Goal: Information Seeking & Learning: Learn about a topic

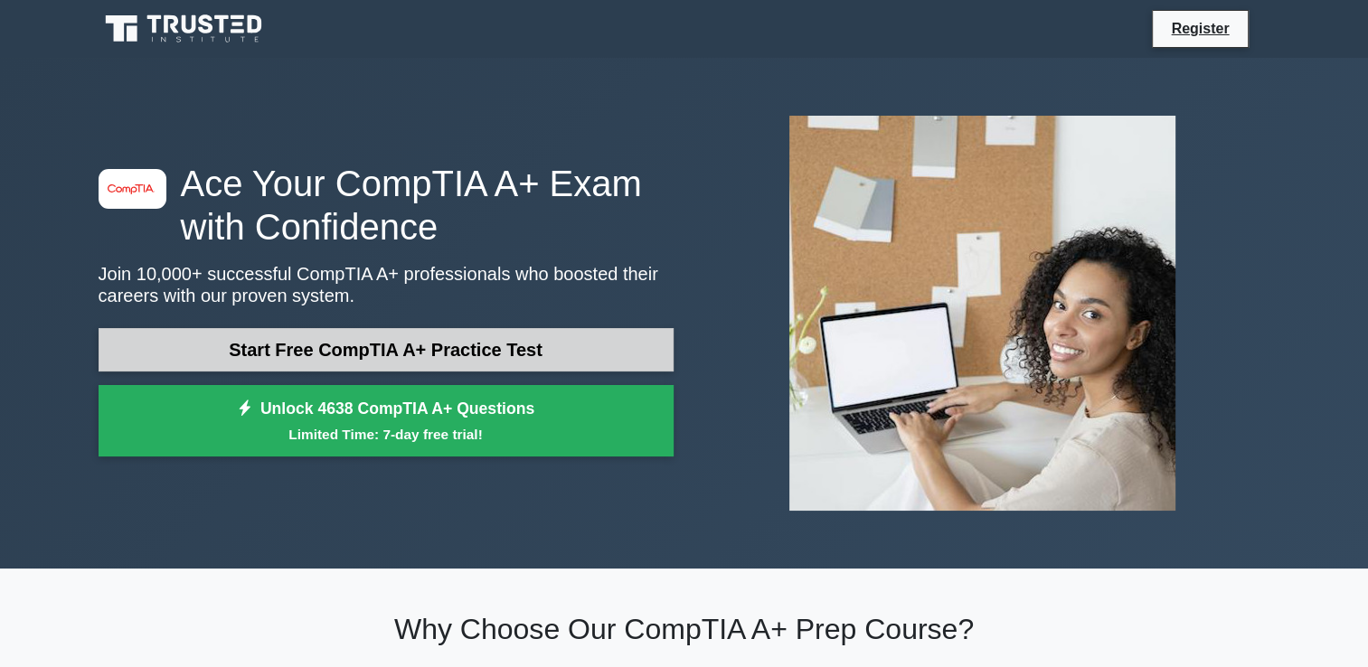
click at [322, 354] on link "Start Free CompTIA A+ Practice Test" at bounding box center [386, 349] width 575 height 43
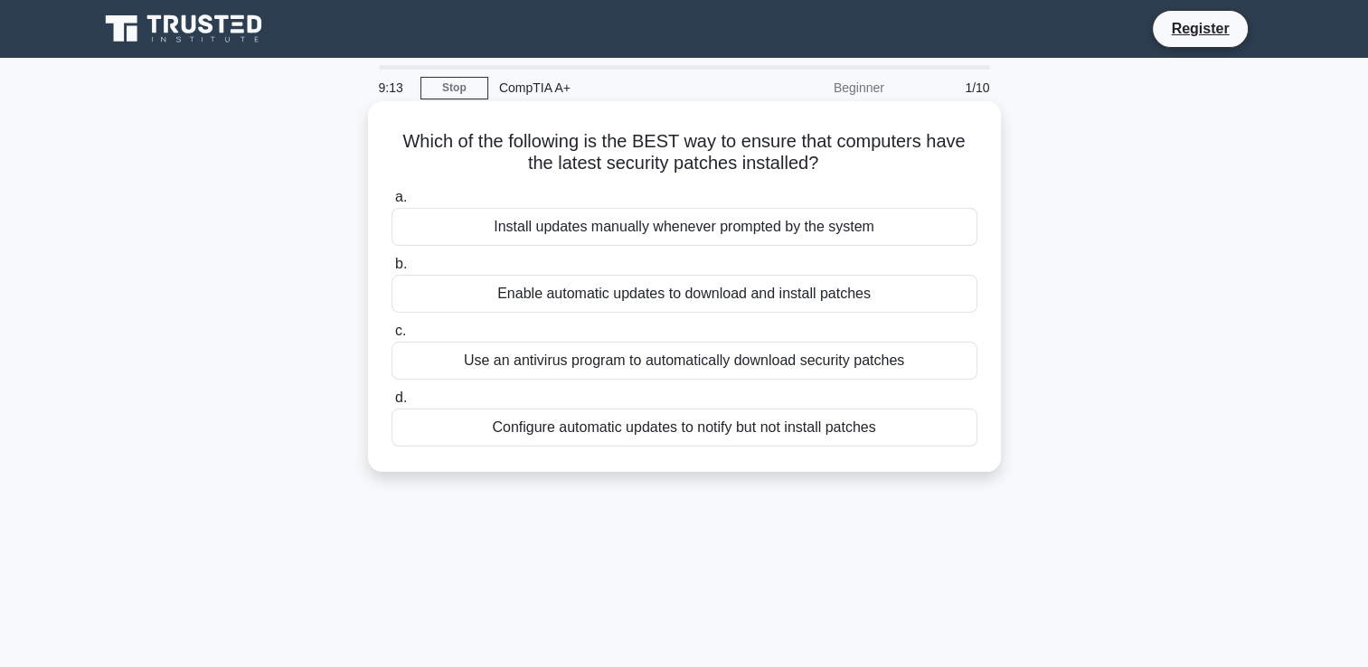
click at [553, 429] on div "Configure automatic updates to notify but not install patches" at bounding box center [684, 428] width 586 height 38
click at [391, 404] on input "d. Configure automatic updates to notify but not install patches" at bounding box center [391, 398] width 0 height 12
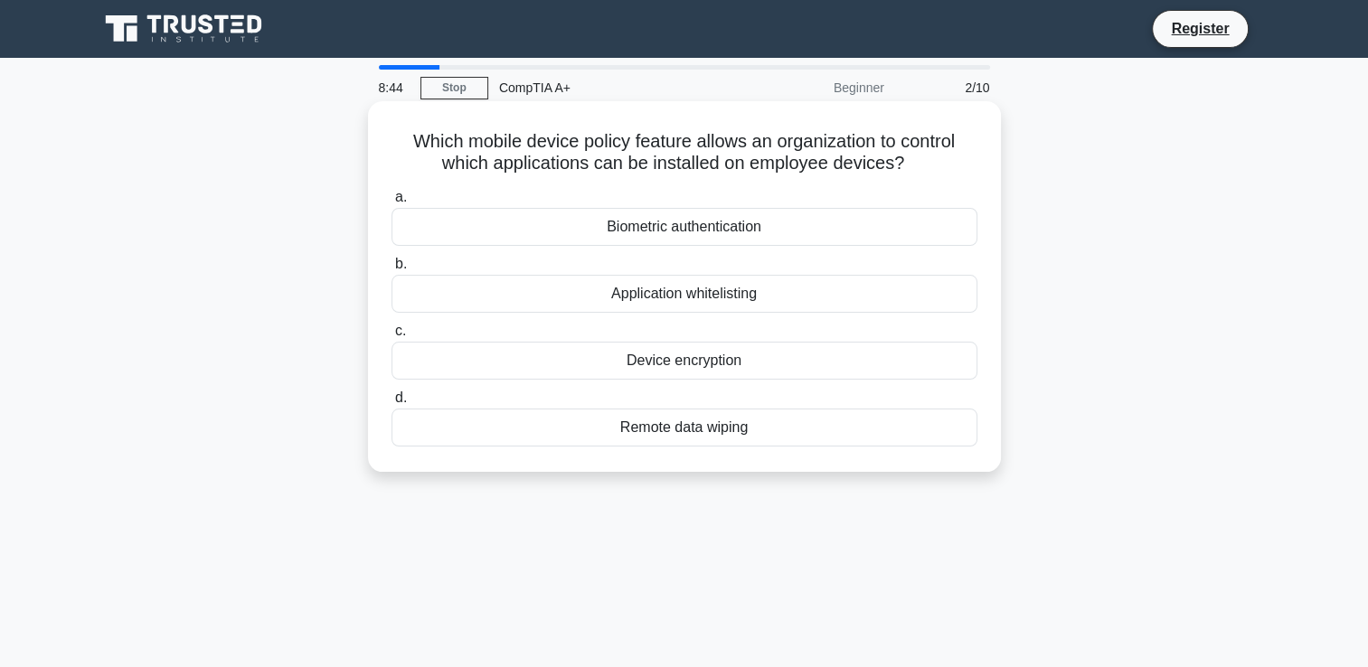
click at [656, 367] on div "Device encryption" at bounding box center [684, 361] width 586 height 38
click at [391, 337] on input "c. Device encryption" at bounding box center [391, 331] width 0 height 12
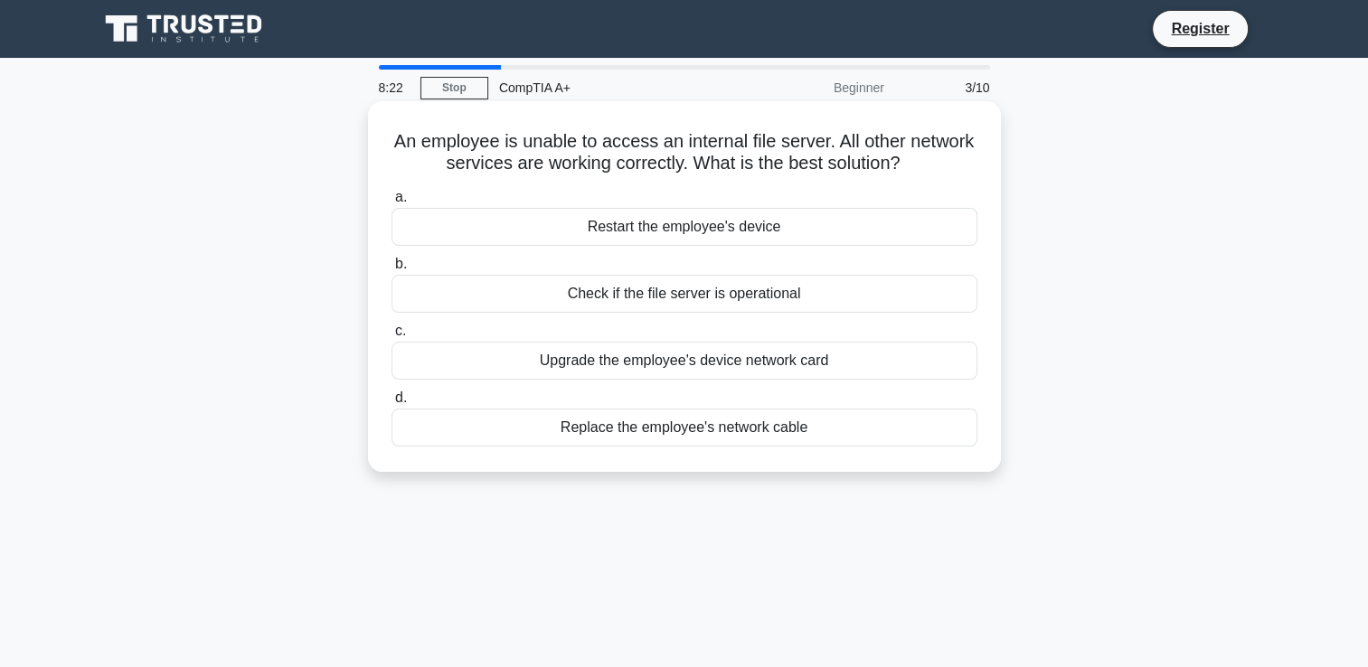
click at [644, 232] on div "Restart the employee's device" at bounding box center [684, 227] width 586 height 38
click at [391, 203] on input "a. Restart the employee's device" at bounding box center [391, 198] width 0 height 12
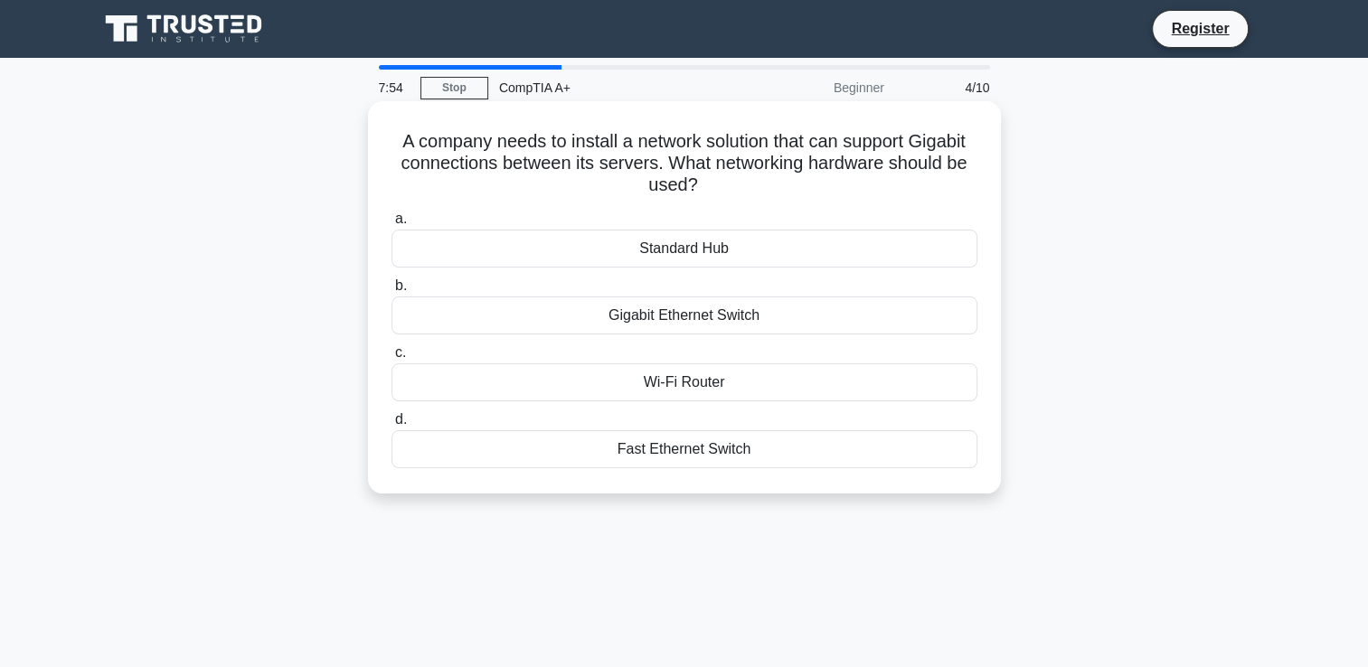
click at [696, 378] on div "Wi-Fi Router" at bounding box center [684, 382] width 586 height 38
click at [391, 359] on input "c. Wi-Fi Router" at bounding box center [391, 353] width 0 height 12
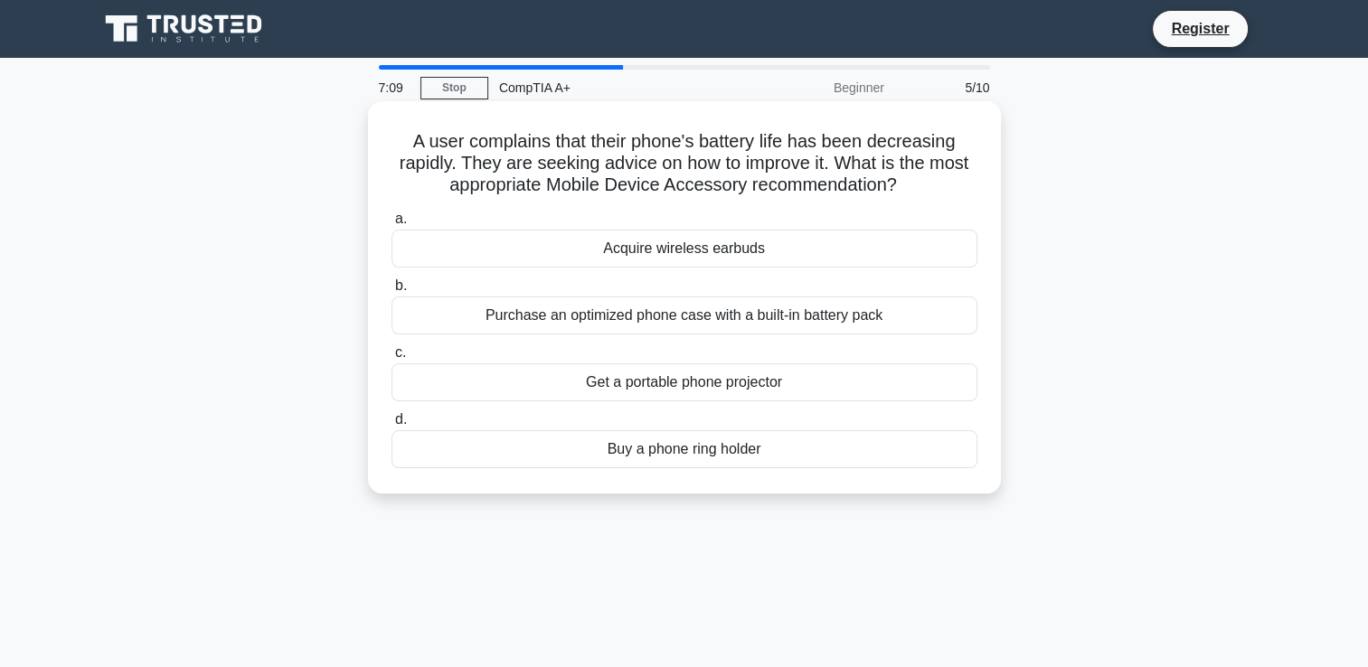
click at [683, 320] on div "Purchase an optimized phone case with a built-in battery pack" at bounding box center [684, 316] width 586 height 38
click at [391, 292] on input "b. Purchase an optimized phone case with a built-in battery pack" at bounding box center [391, 286] width 0 height 12
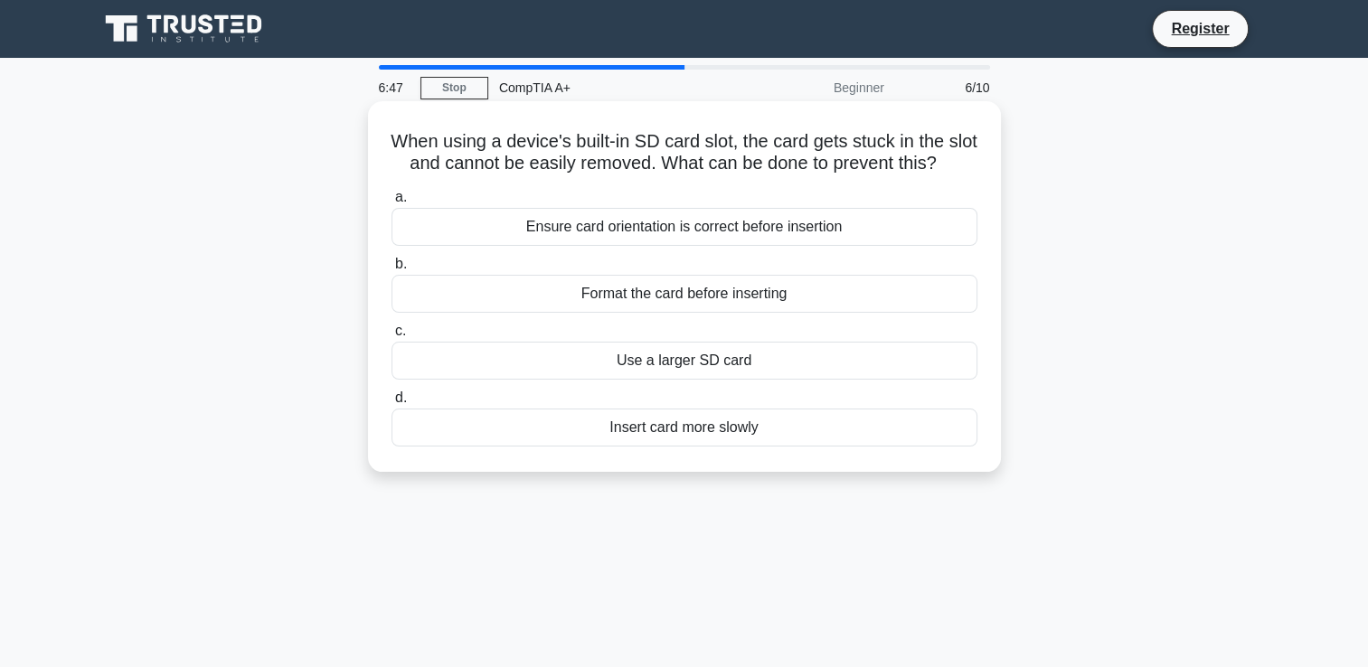
click at [775, 246] on div "Ensure card orientation is correct before insertion" at bounding box center [684, 227] width 586 height 38
click at [391, 203] on input "a. Ensure card orientation is correct before insertion" at bounding box center [391, 198] width 0 height 12
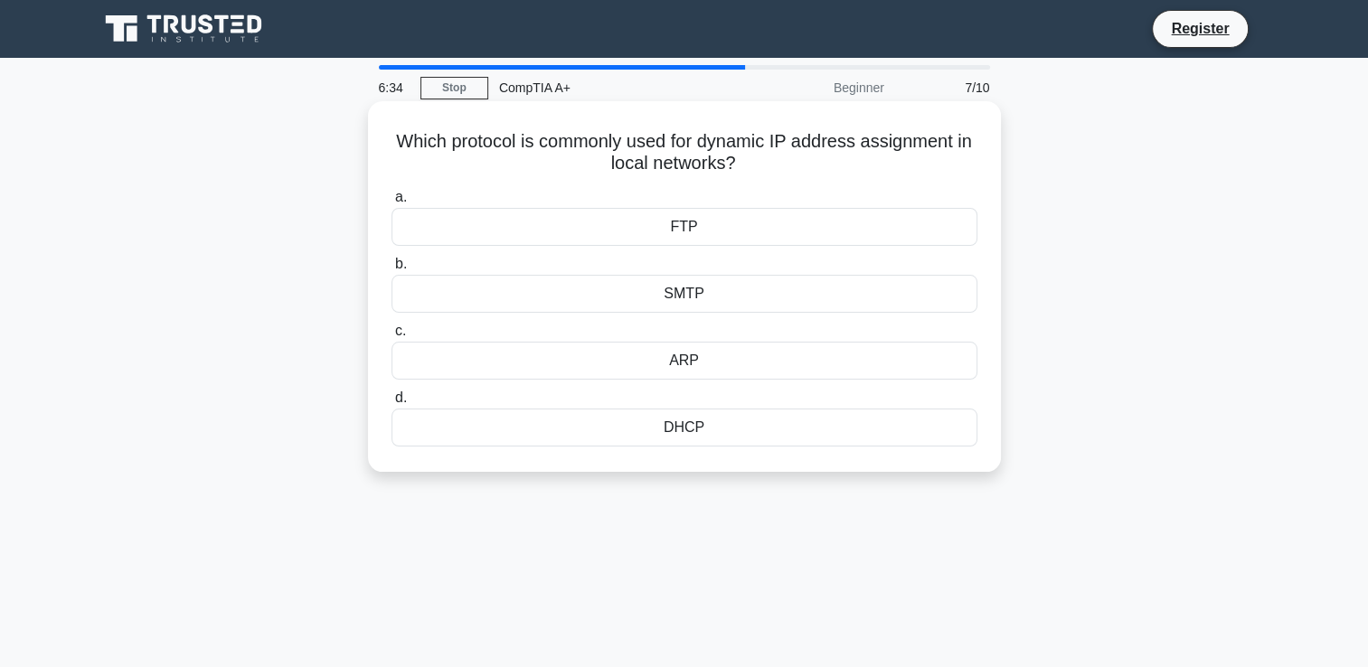
click at [695, 436] on div "DHCP" at bounding box center [684, 428] width 586 height 38
click at [391, 404] on input "d. DHCP" at bounding box center [391, 398] width 0 height 12
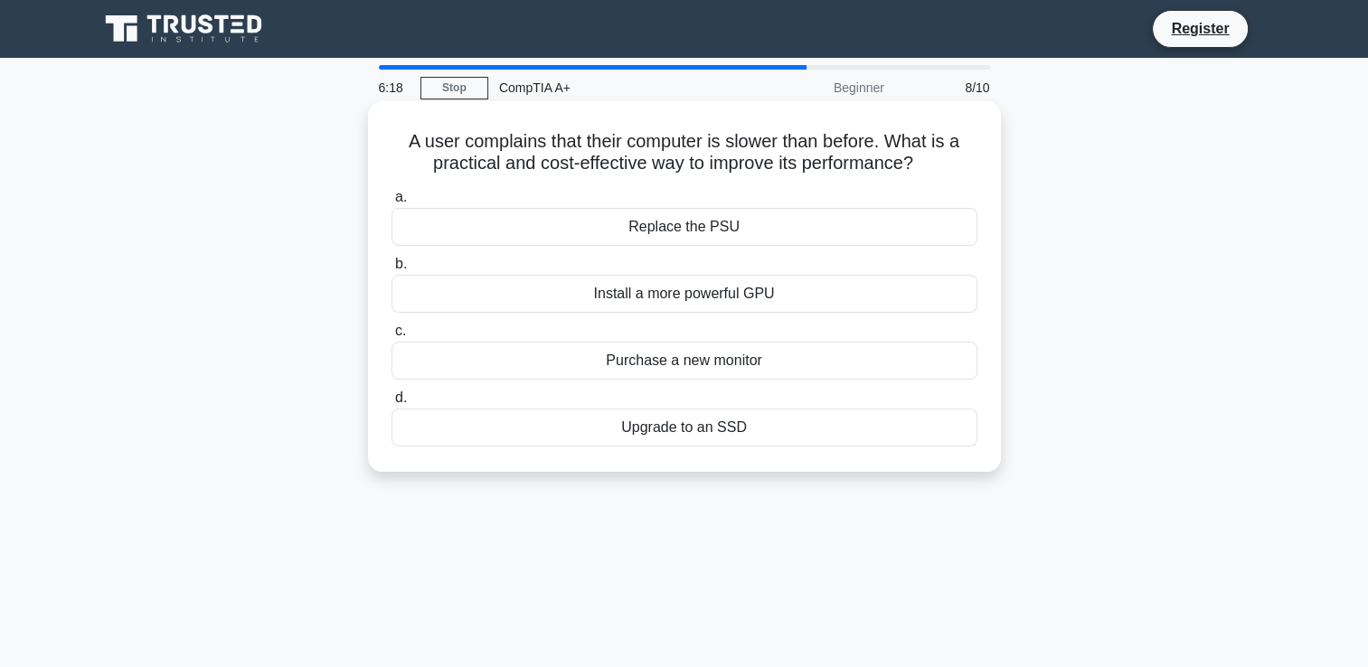
click at [730, 438] on div "Upgrade to an SSD" at bounding box center [684, 428] width 586 height 38
click at [391, 404] on input "d. Upgrade to an SSD" at bounding box center [391, 398] width 0 height 12
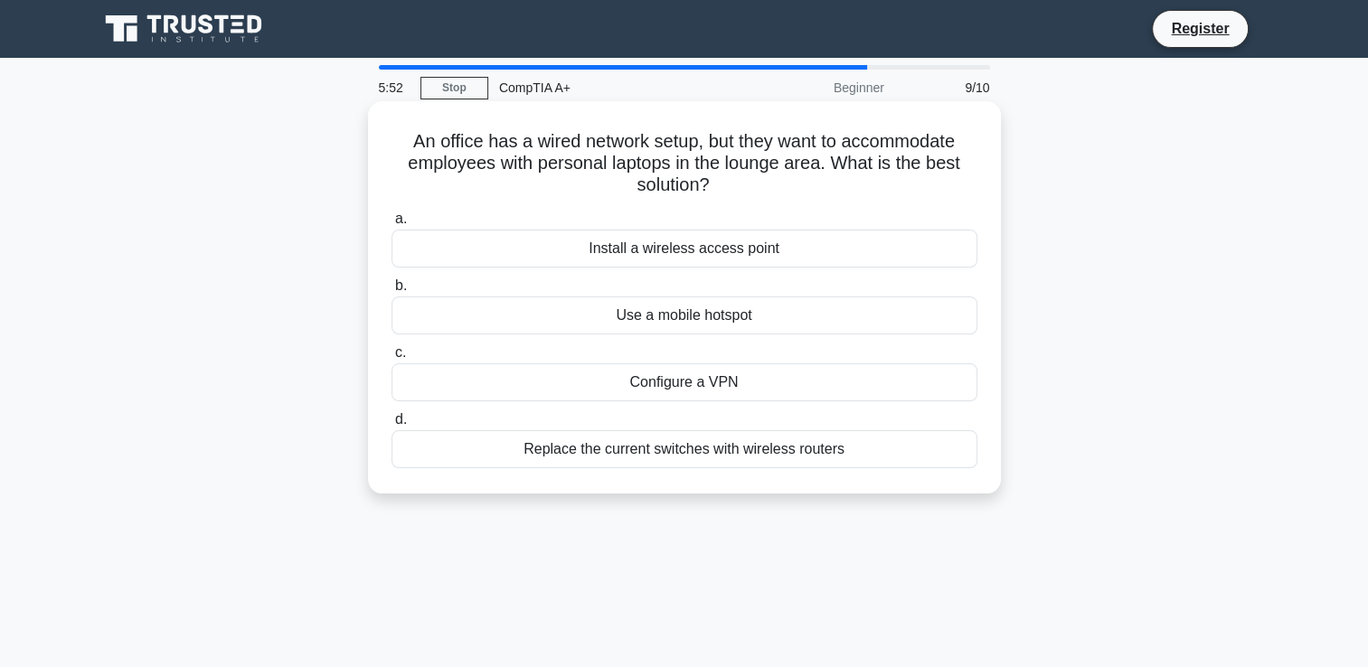
click at [694, 255] on div "Install a wireless access point" at bounding box center [684, 249] width 586 height 38
click at [391, 225] on input "a. Install a wireless access point" at bounding box center [391, 219] width 0 height 12
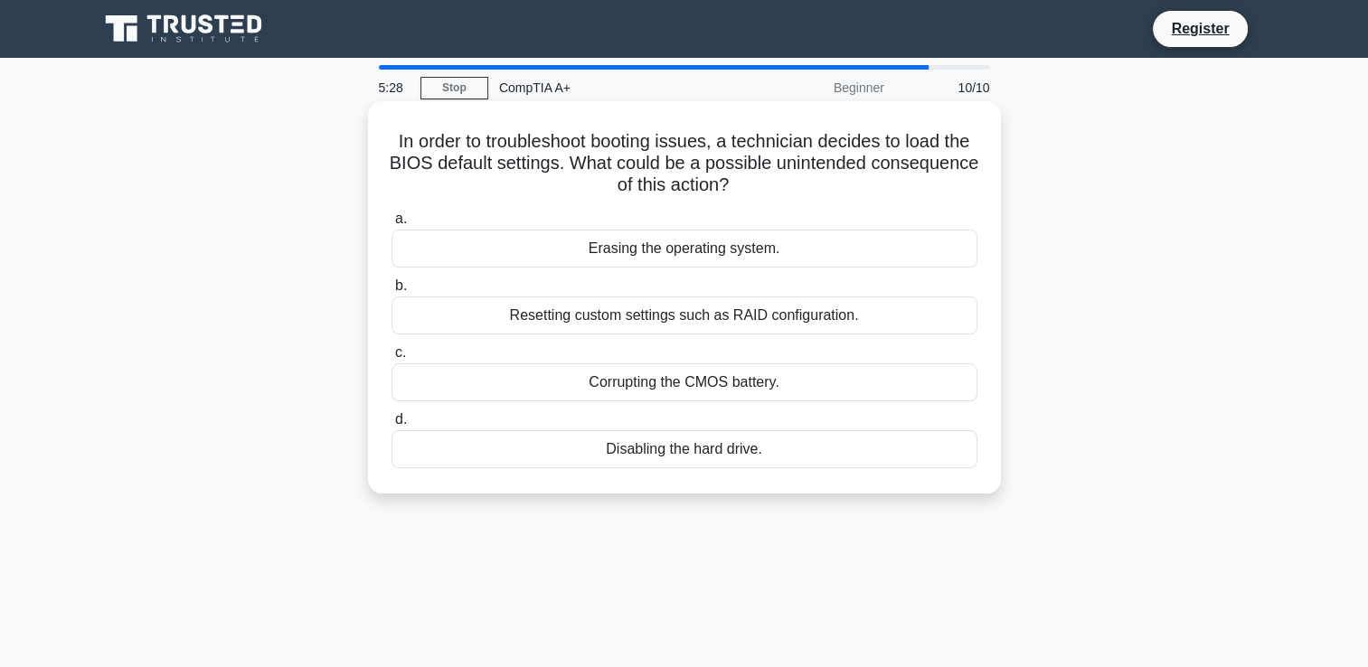
click at [620, 300] on div "Resetting custom settings such as RAID configuration." at bounding box center [684, 316] width 586 height 38
click at [391, 292] on input "b. Resetting custom settings such as RAID configuration." at bounding box center [391, 286] width 0 height 12
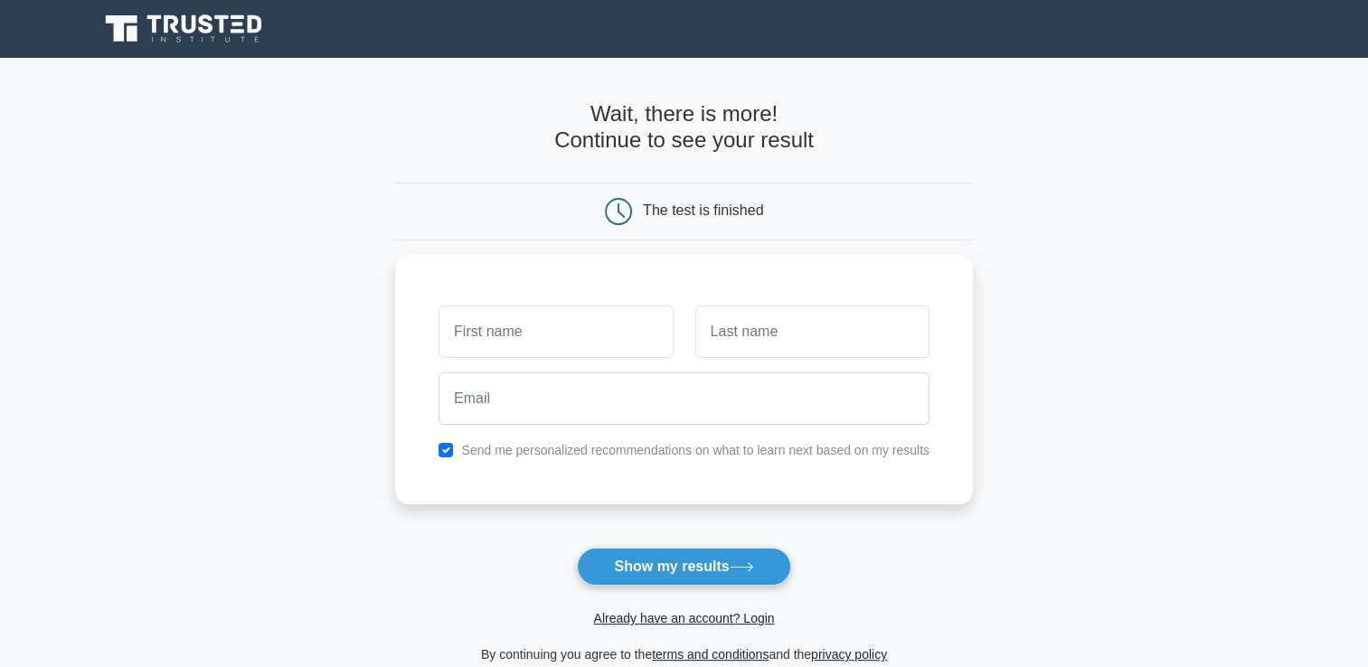
scroll to position [90, 0]
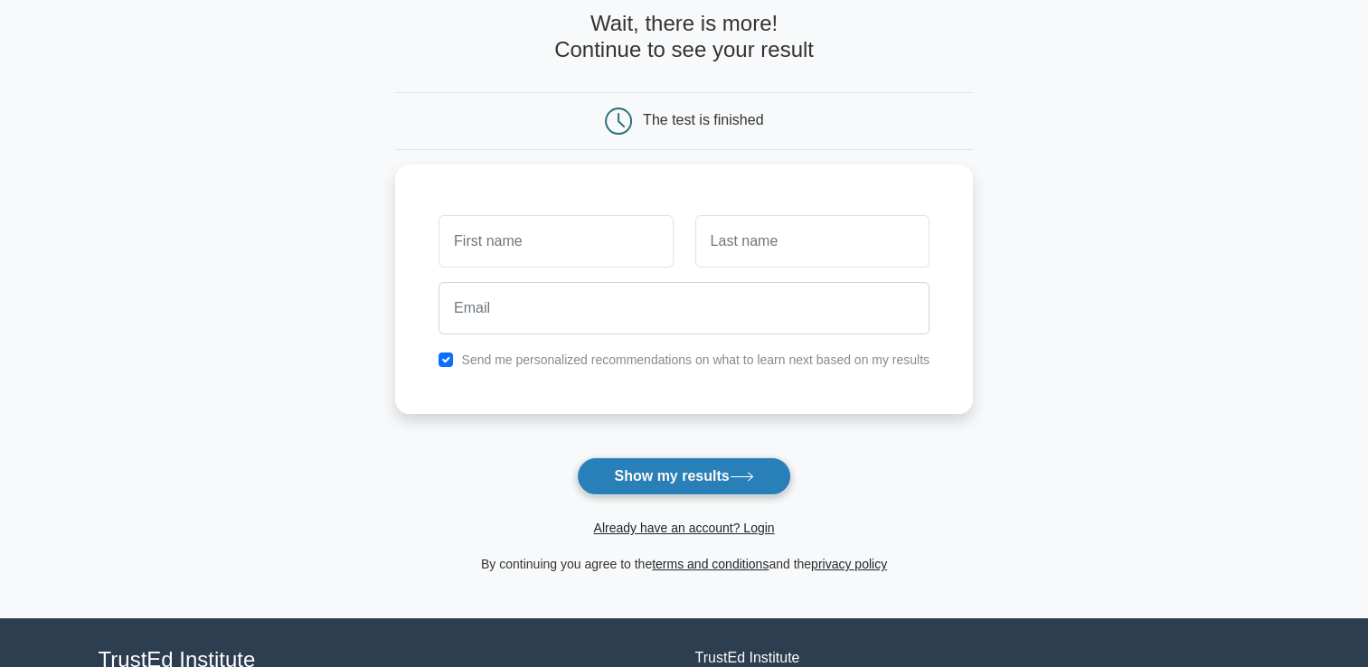
click at [725, 471] on button "Show my results" at bounding box center [683, 476] width 213 height 38
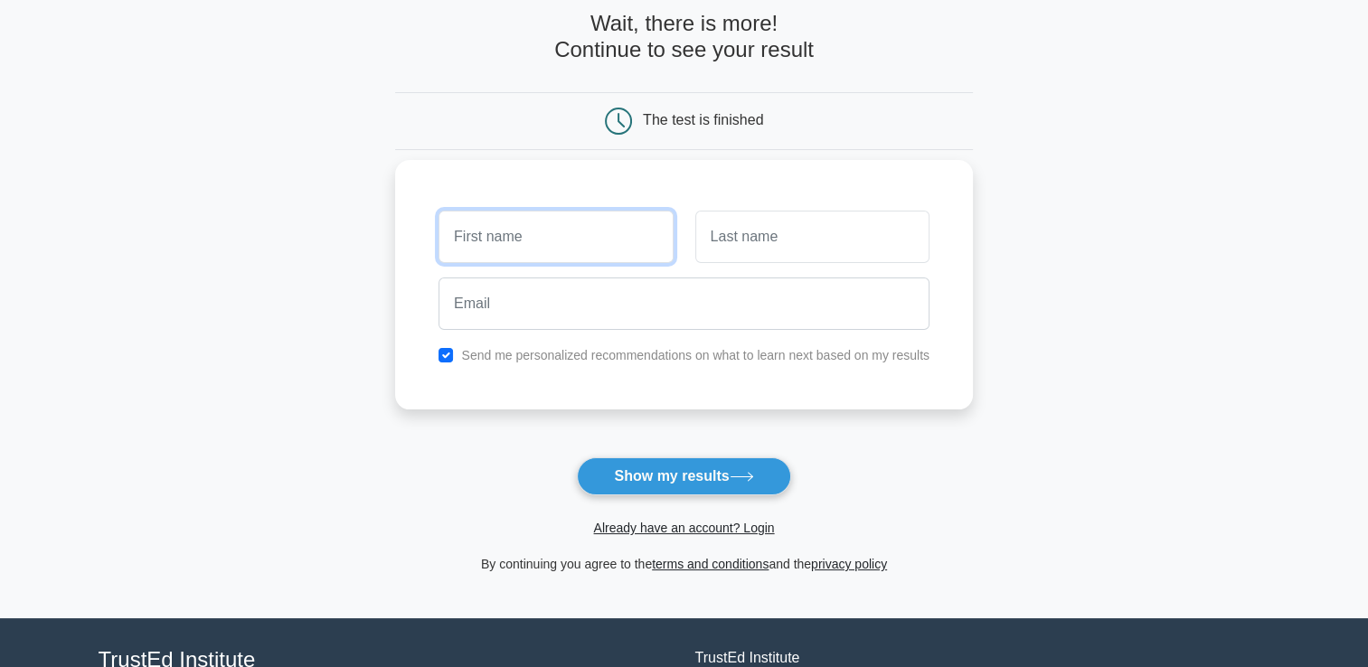
click at [598, 257] on input "text" at bounding box center [555, 237] width 234 height 52
type input "vani"
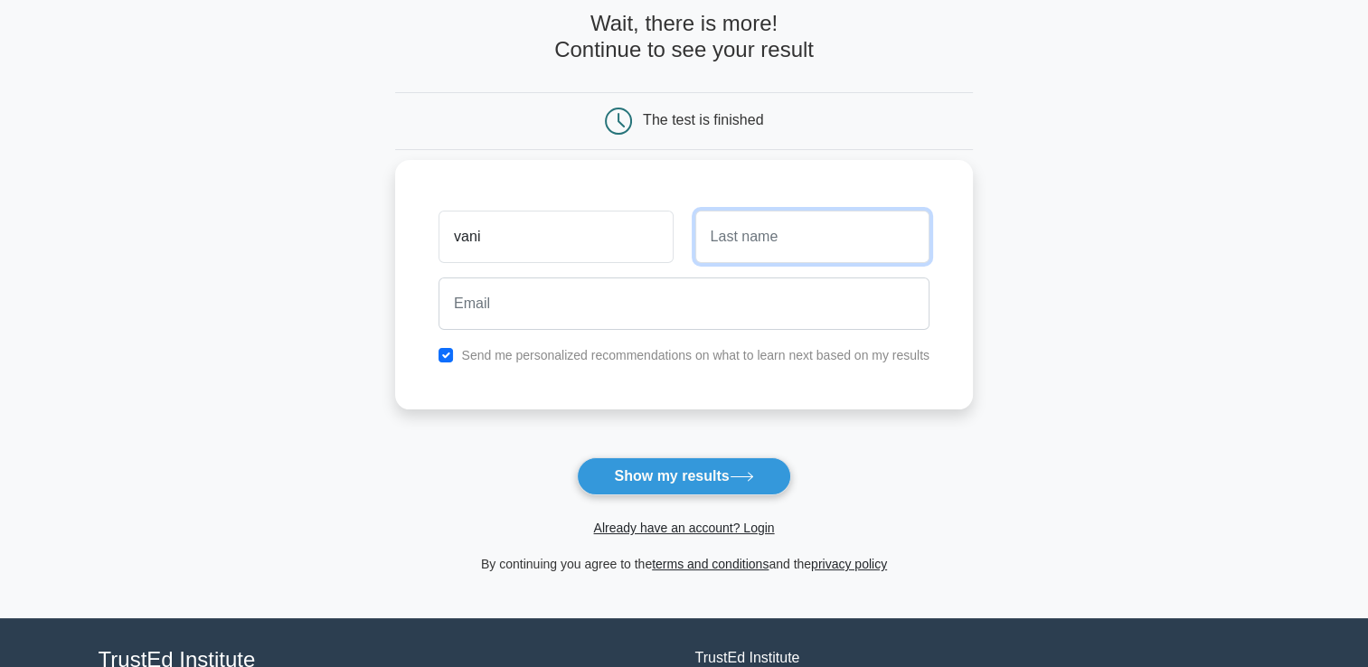
click at [816, 244] on input "text" at bounding box center [812, 237] width 234 height 52
type input "bani"
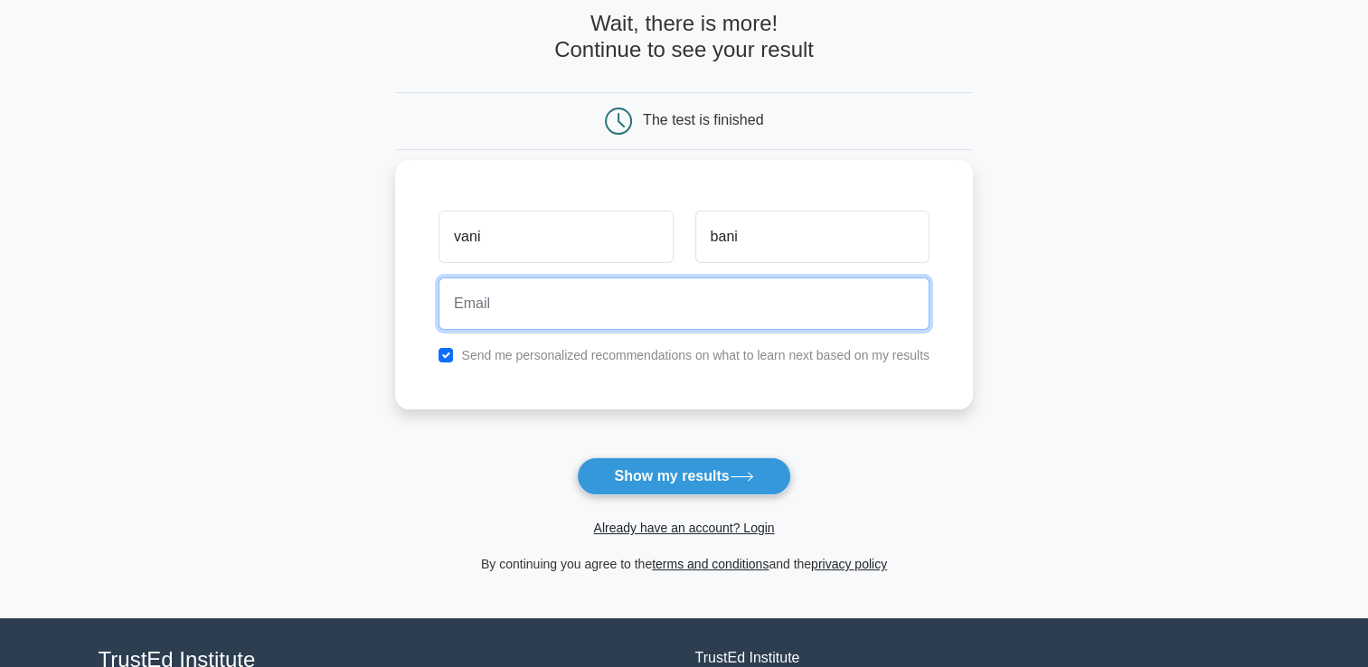
click at [718, 316] on input "email" at bounding box center [683, 304] width 491 height 52
type input "sabaglonti321@gmail.com"
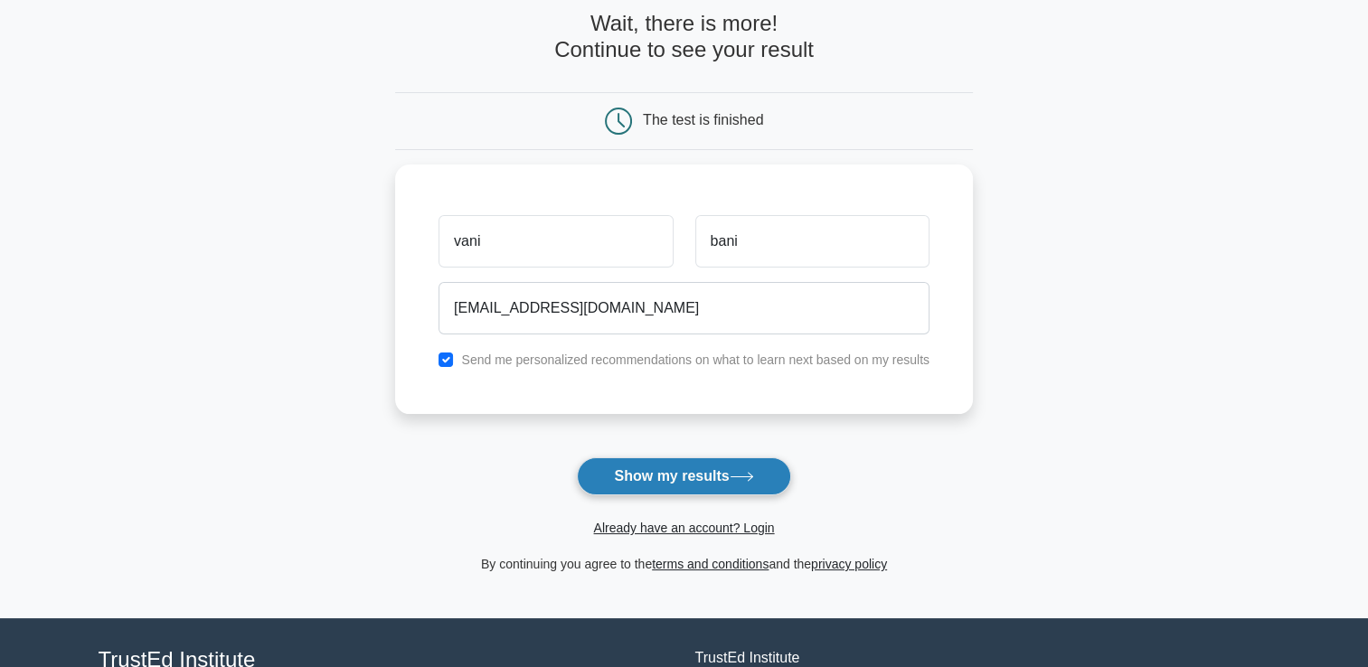
click at [655, 478] on button "Show my results" at bounding box center [683, 476] width 213 height 38
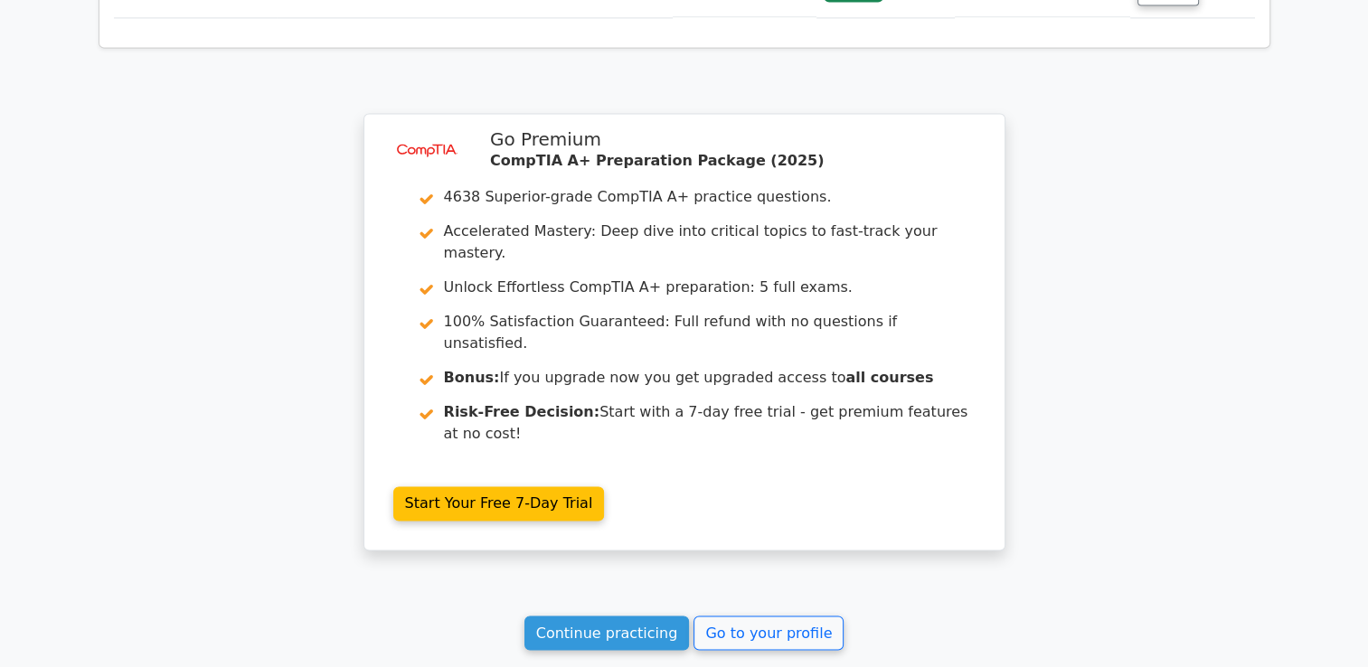
scroll to position [2803, 0]
click at [633, 615] on link "Continue practicing" at bounding box center [606, 632] width 165 height 34
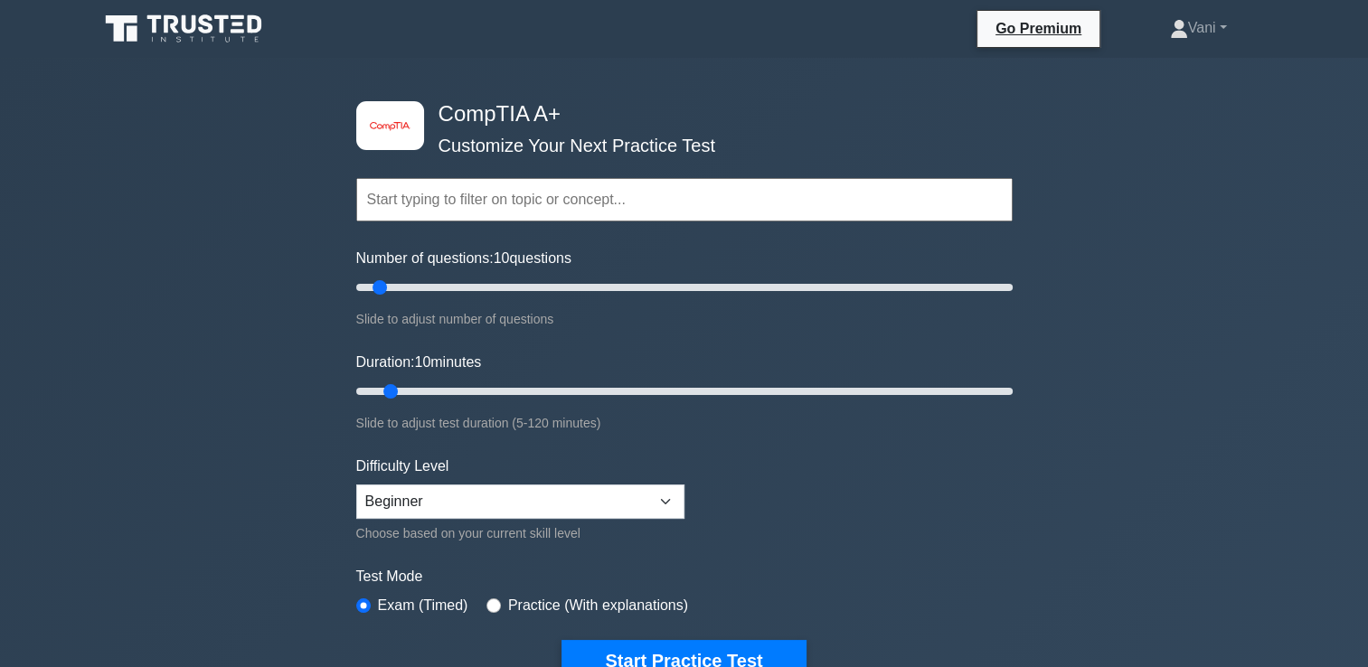
scroll to position [90, 0]
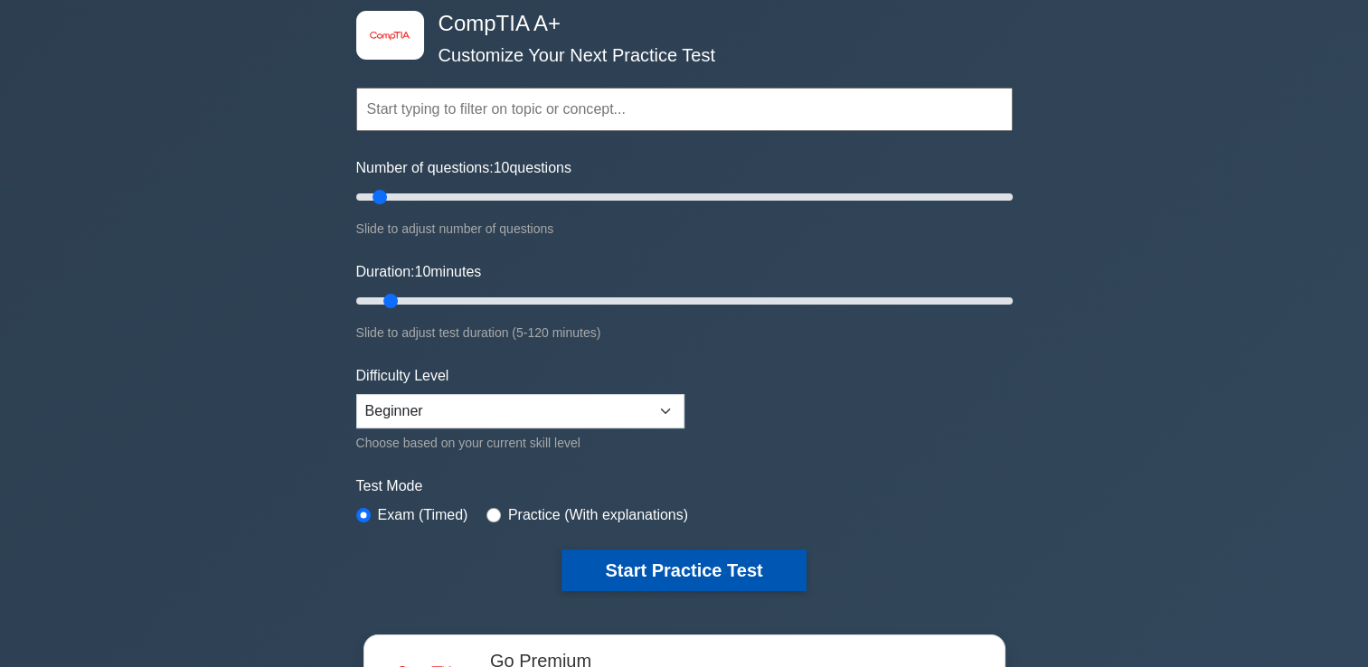
click at [735, 559] on button "Start Practice Test" at bounding box center [683, 571] width 244 height 42
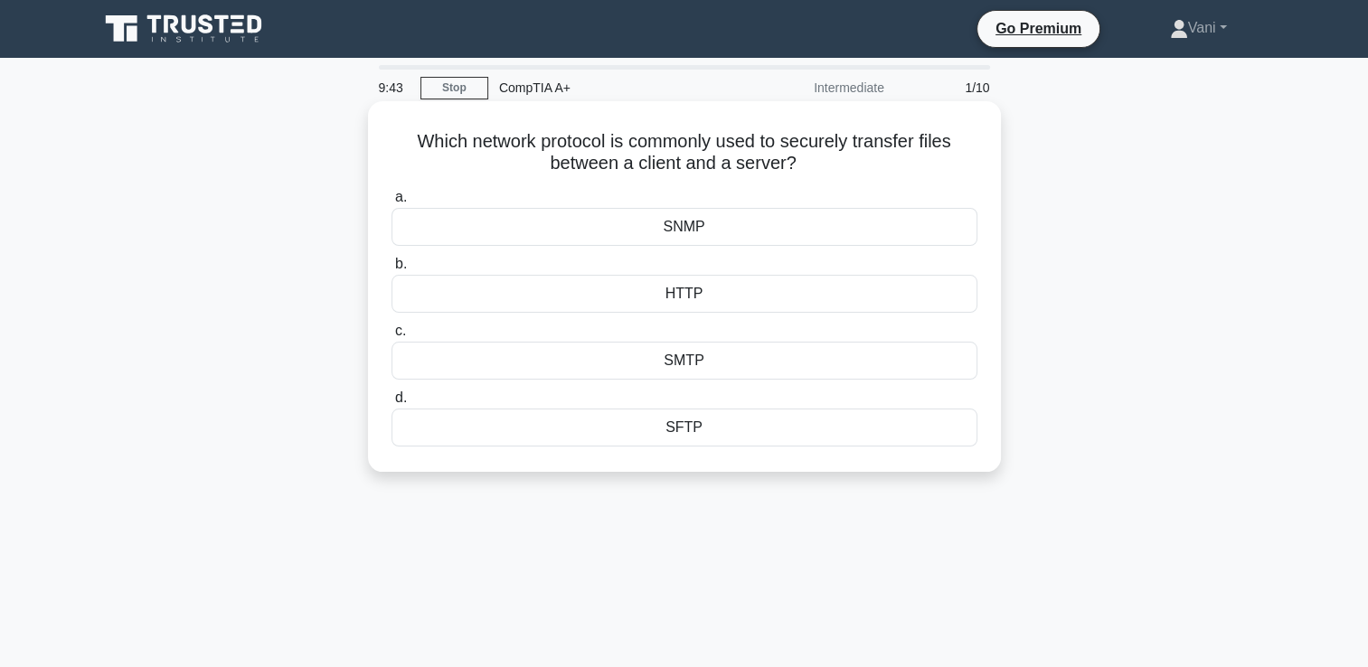
click at [720, 300] on div "HTTP" at bounding box center [684, 294] width 586 height 38
click at [391, 270] on input "b. HTTP" at bounding box center [391, 265] width 0 height 12
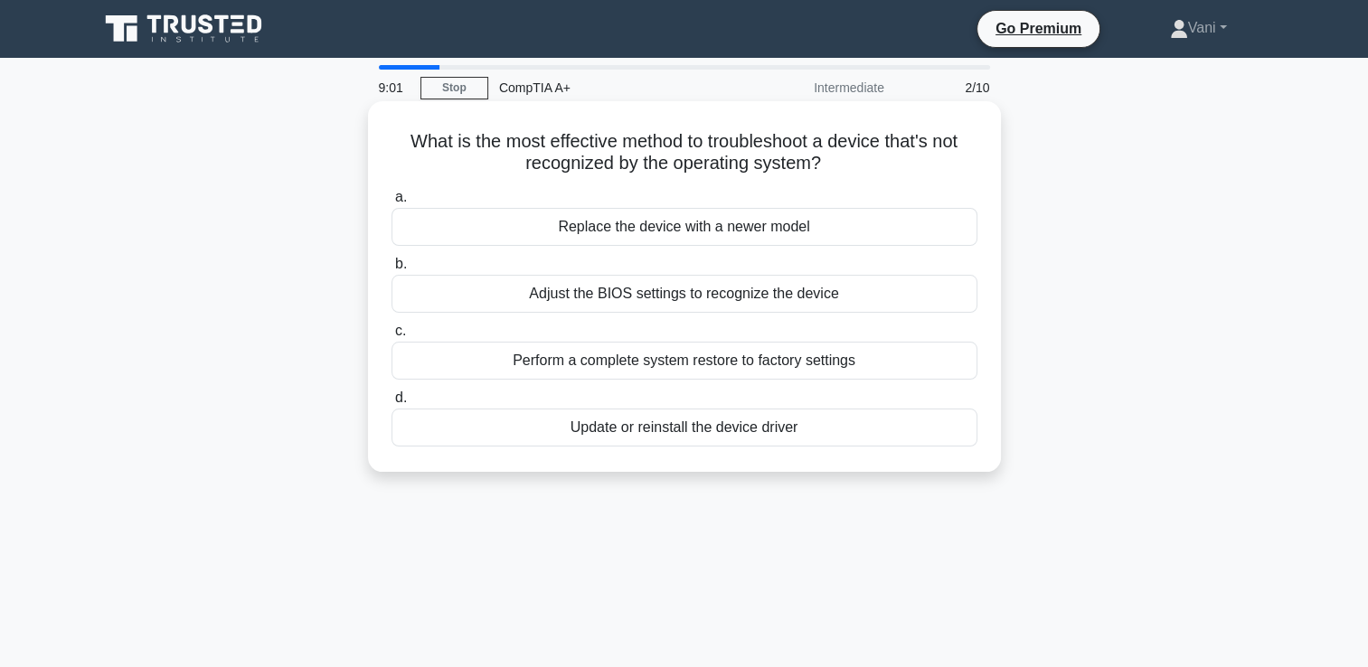
click at [693, 297] on div "Adjust the BIOS settings to recognize the device" at bounding box center [684, 294] width 586 height 38
click at [391, 270] on input "b. Adjust the BIOS settings to recognize the device" at bounding box center [391, 265] width 0 height 12
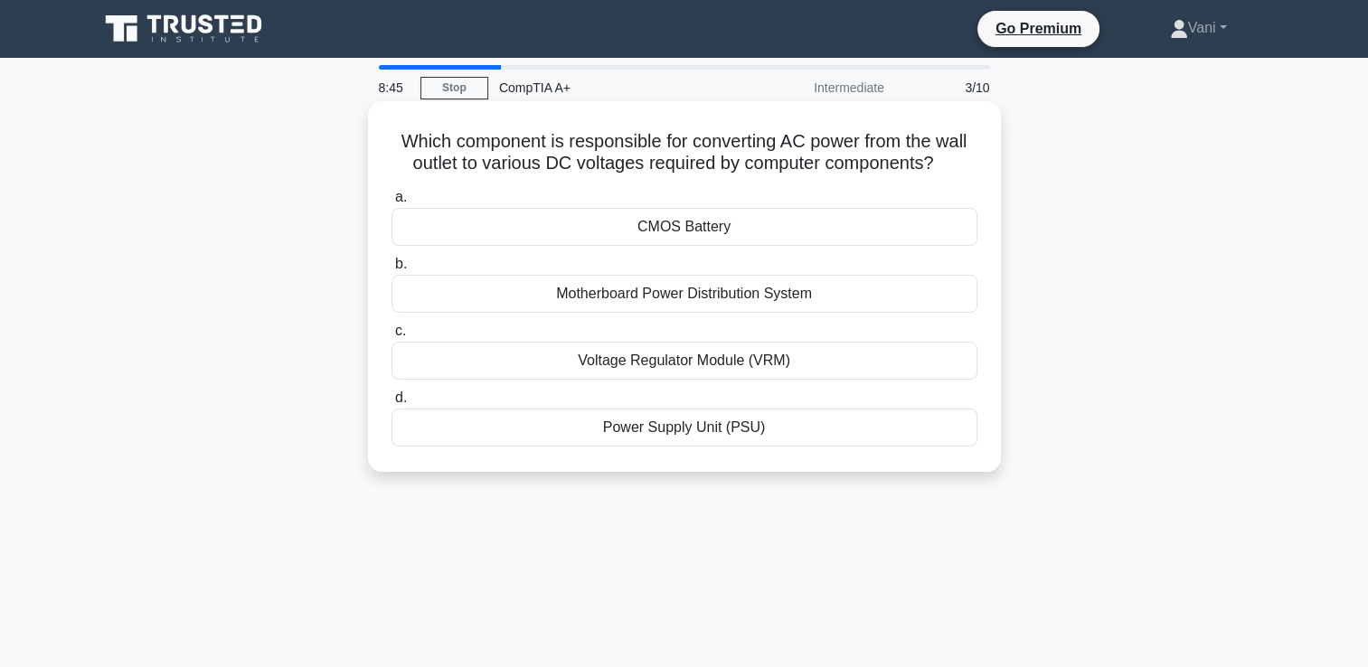
click at [702, 430] on div "Power Supply Unit (PSU)" at bounding box center [684, 428] width 586 height 38
click at [391, 404] on input "d. Power Supply Unit (PSU)" at bounding box center [391, 398] width 0 height 12
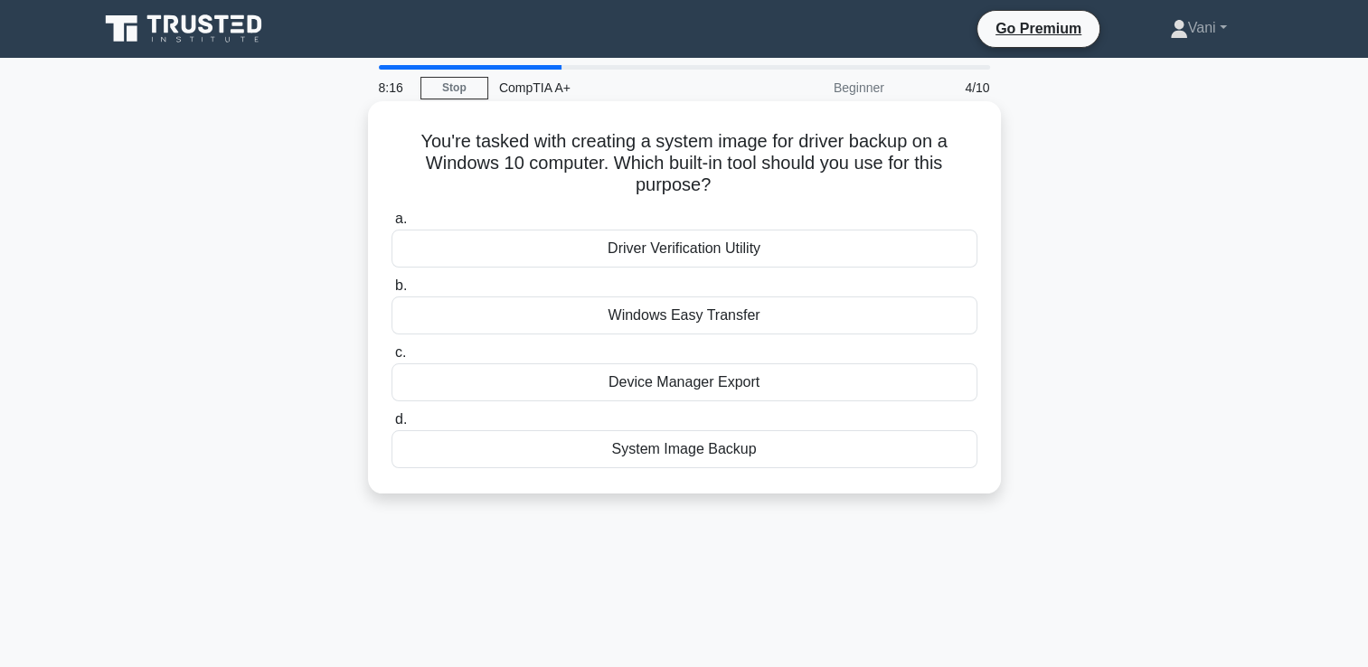
click at [692, 447] on div "System Image Backup" at bounding box center [684, 449] width 586 height 38
click at [391, 426] on input "d. System Image Backup" at bounding box center [391, 420] width 0 height 12
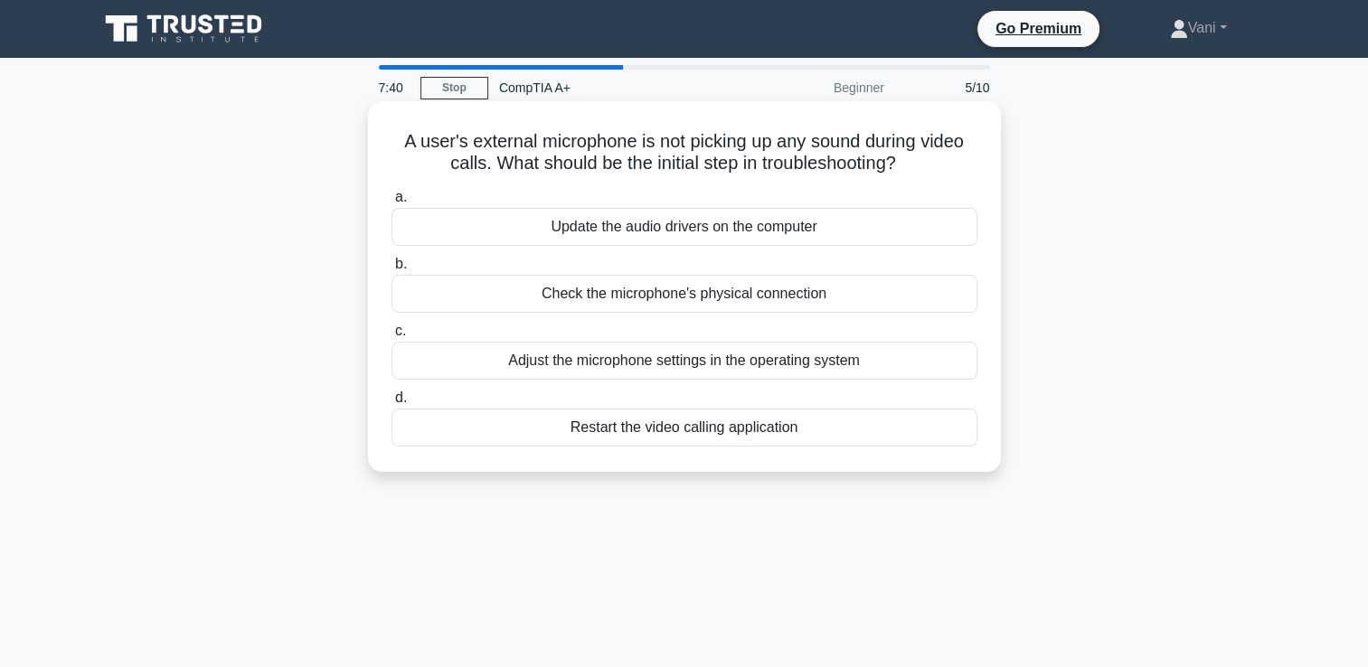
click at [732, 429] on div "Restart the video calling application" at bounding box center [684, 428] width 586 height 38
click at [391, 404] on input "d. Restart the video calling application" at bounding box center [391, 398] width 0 height 12
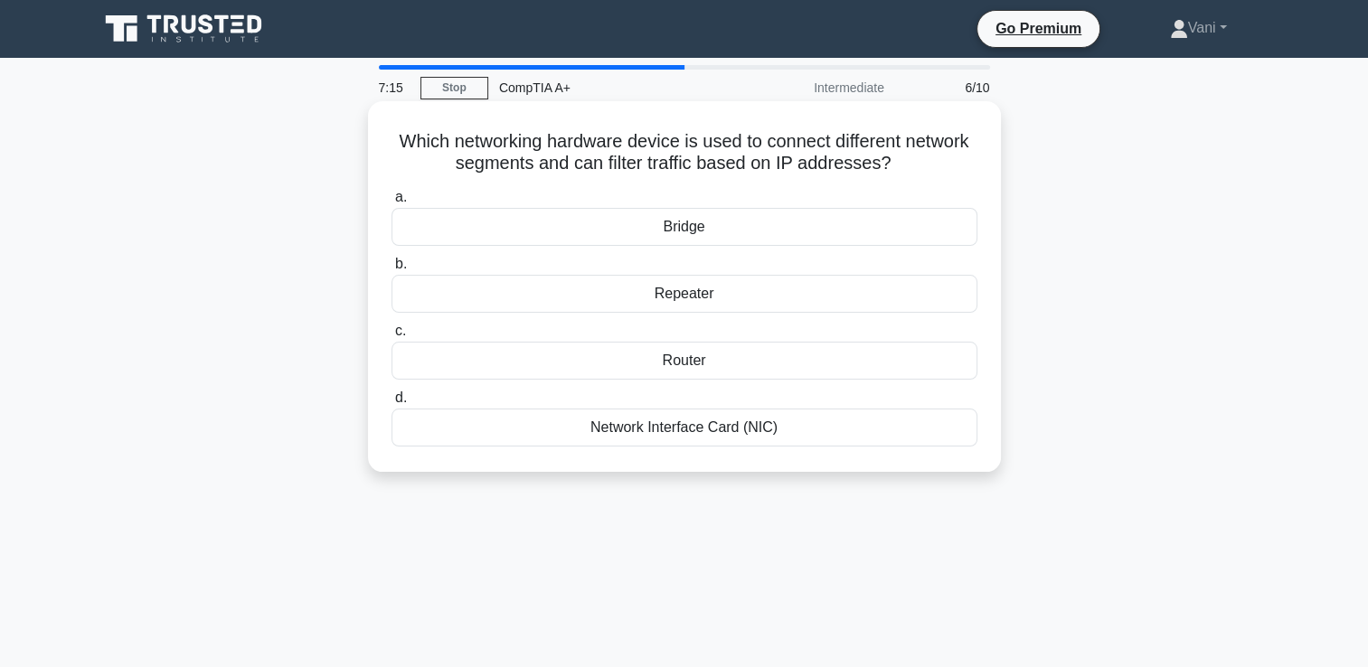
click at [712, 364] on div "Router" at bounding box center [684, 361] width 586 height 38
click at [391, 337] on input "c. Router" at bounding box center [391, 331] width 0 height 12
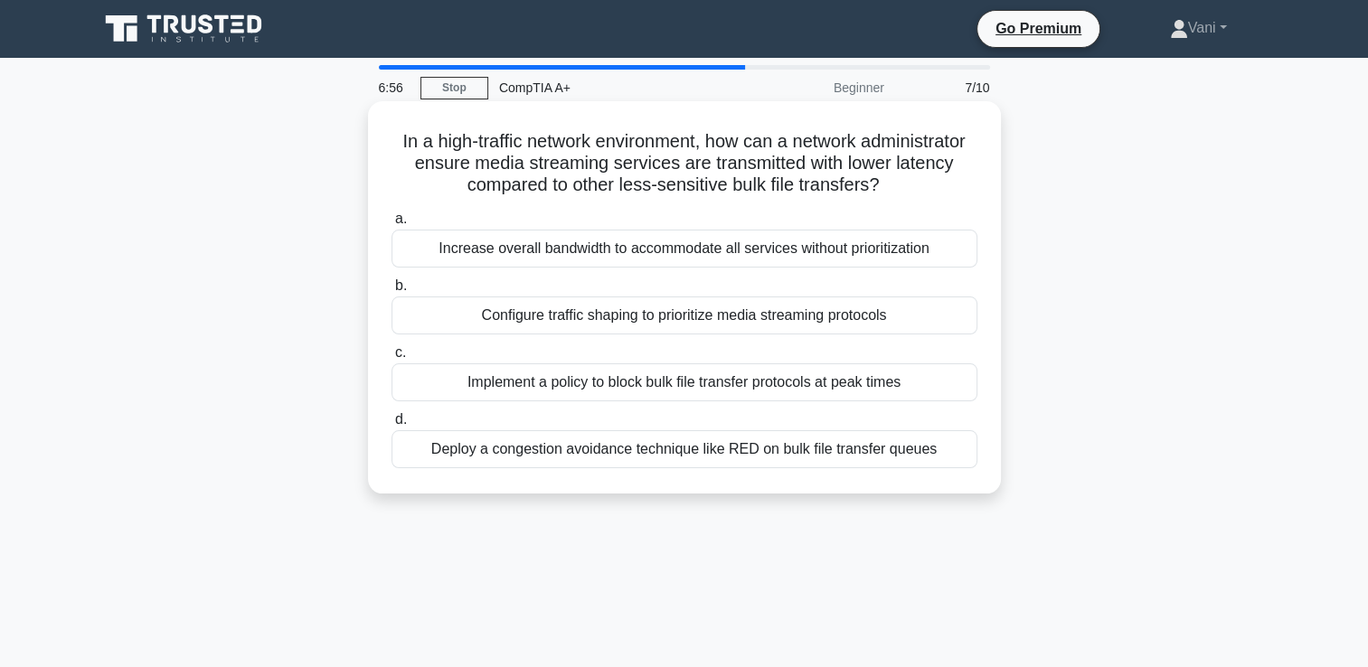
click at [749, 327] on div "Configure traffic shaping to prioritize media streaming protocols" at bounding box center [684, 316] width 586 height 38
click at [391, 292] on input "b. Configure traffic shaping to prioritize media streaming protocols" at bounding box center [391, 286] width 0 height 12
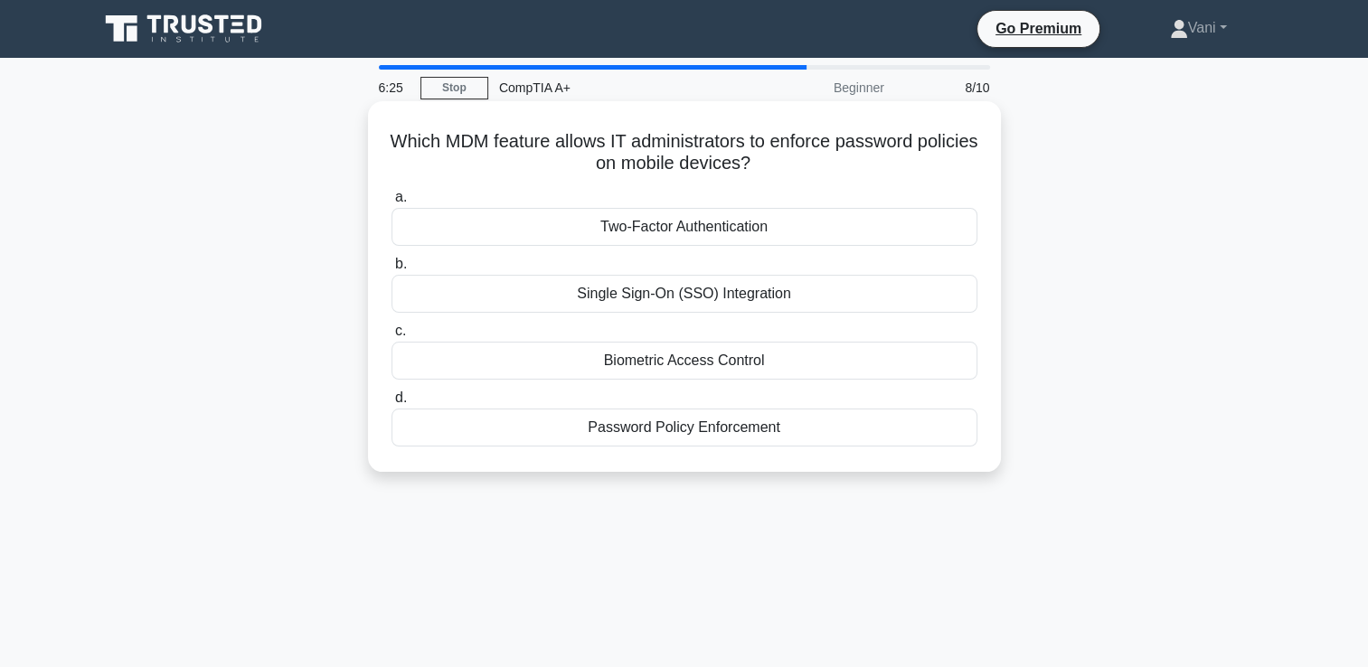
click at [749, 371] on div "Biometric Access Control" at bounding box center [684, 361] width 586 height 38
click at [391, 337] on input "c. Biometric Access Control" at bounding box center [391, 331] width 0 height 12
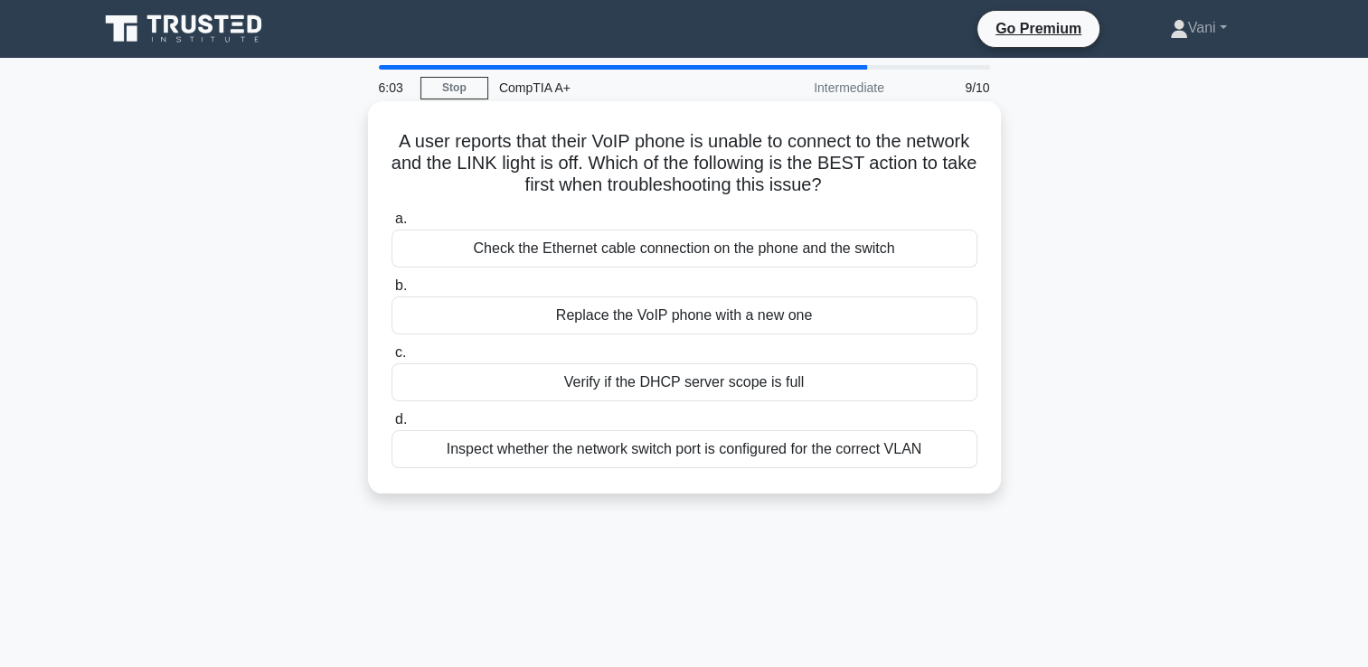
click at [777, 381] on div "Verify if the DHCP server scope is full" at bounding box center [684, 382] width 586 height 38
click at [391, 359] on input "c. Verify if the DHCP server scope is full" at bounding box center [391, 353] width 0 height 12
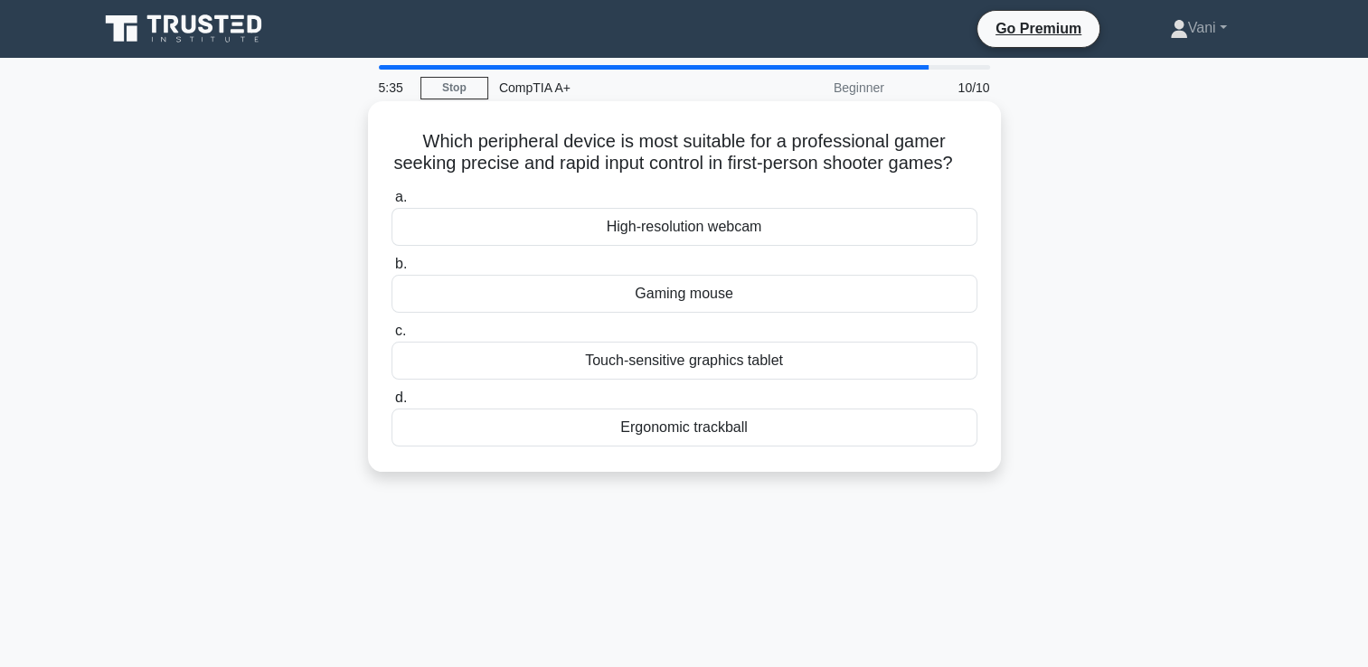
click at [763, 313] on div "Gaming mouse" at bounding box center [684, 294] width 586 height 38
click at [391, 270] on input "b. Gaming mouse" at bounding box center [391, 265] width 0 height 12
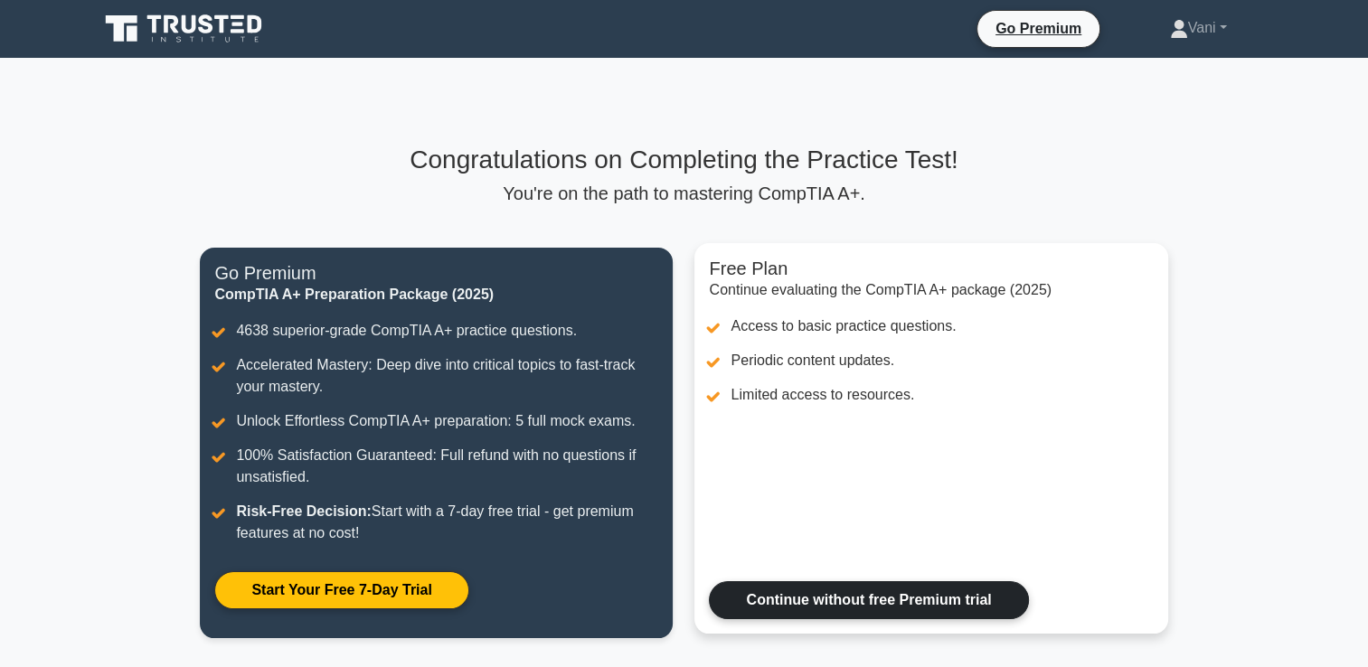
scroll to position [278, 0]
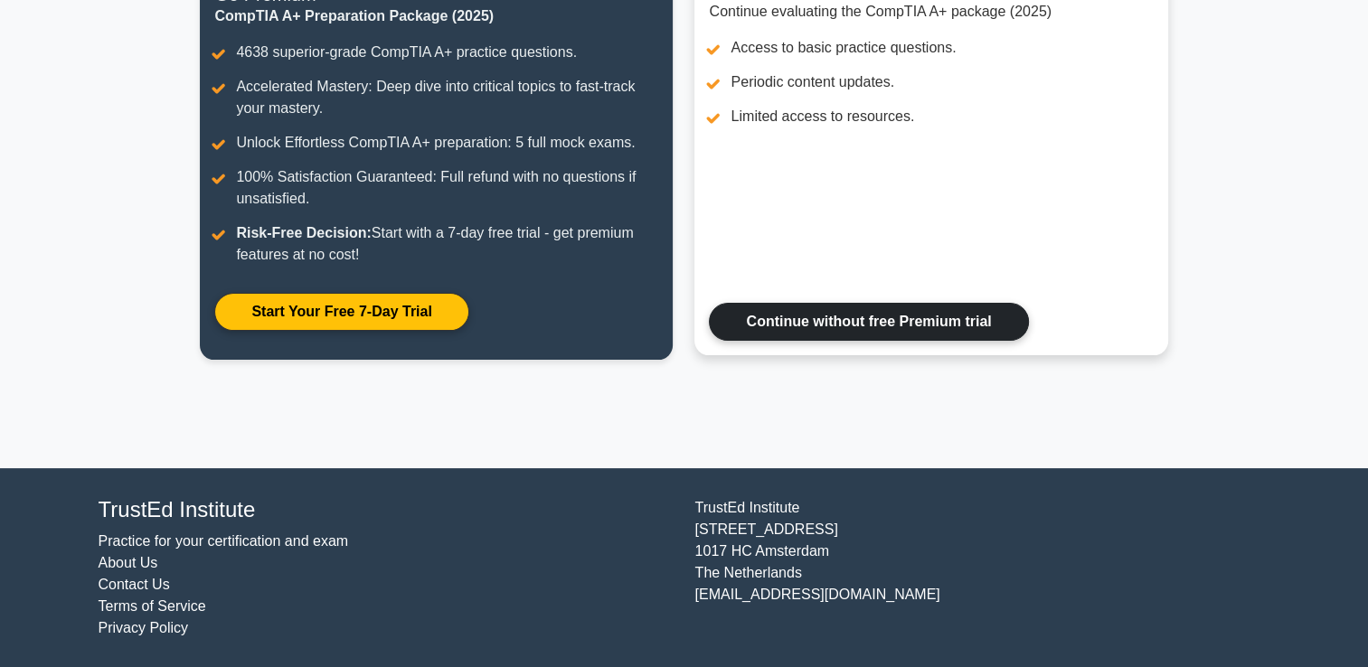
click at [908, 329] on link "Continue without free Premium trial" at bounding box center [868, 322] width 319 height 38
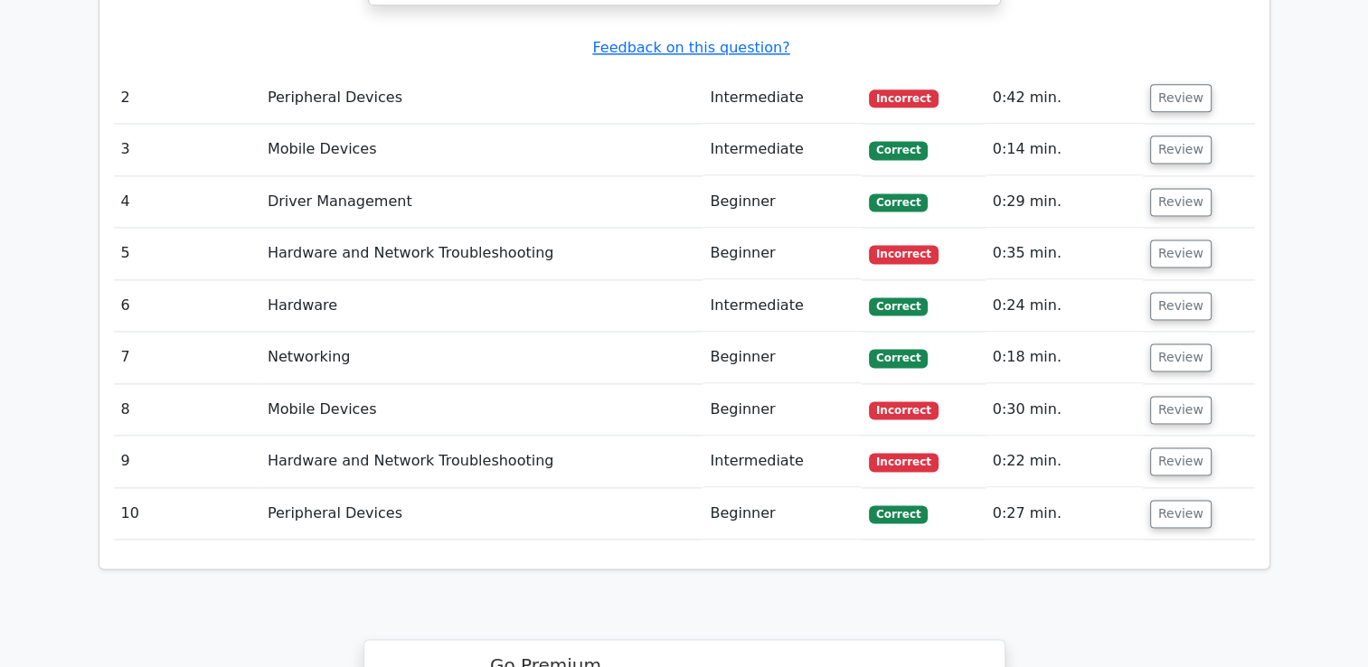
scroll to position [2254, 0]
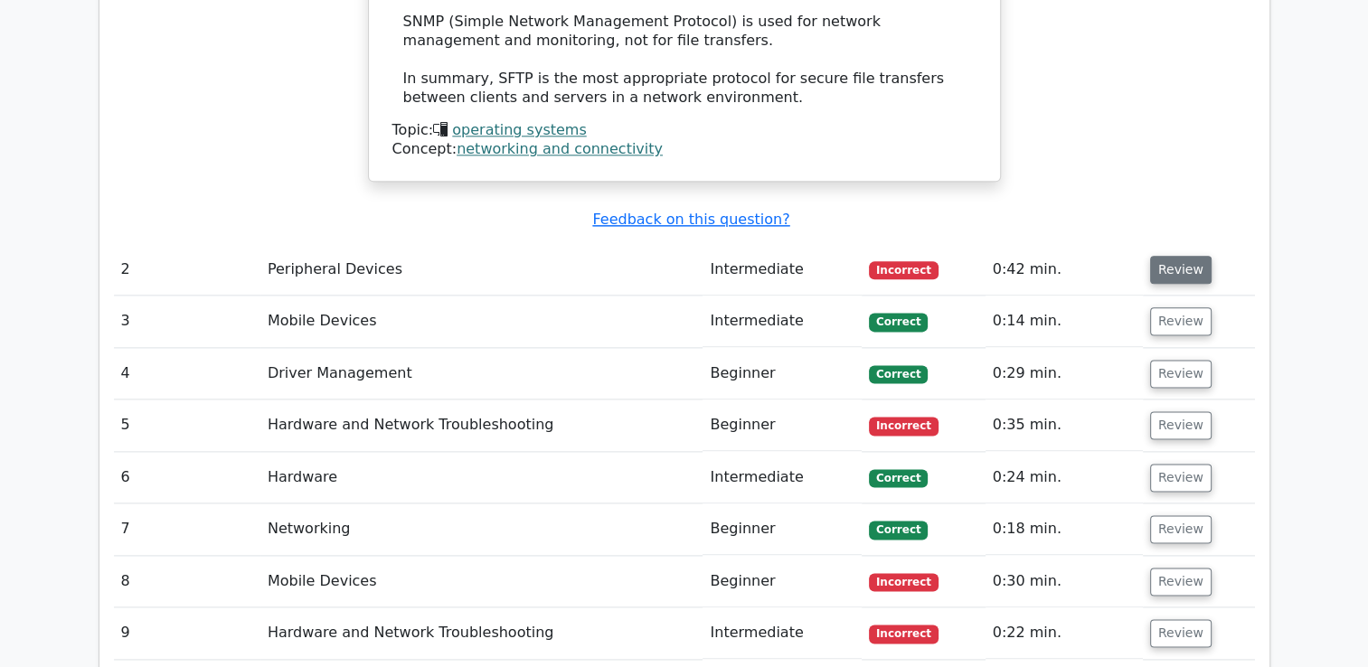
click at [1177, 256] on button "Review" at bounding box center [1180, 270] width 61 height 28
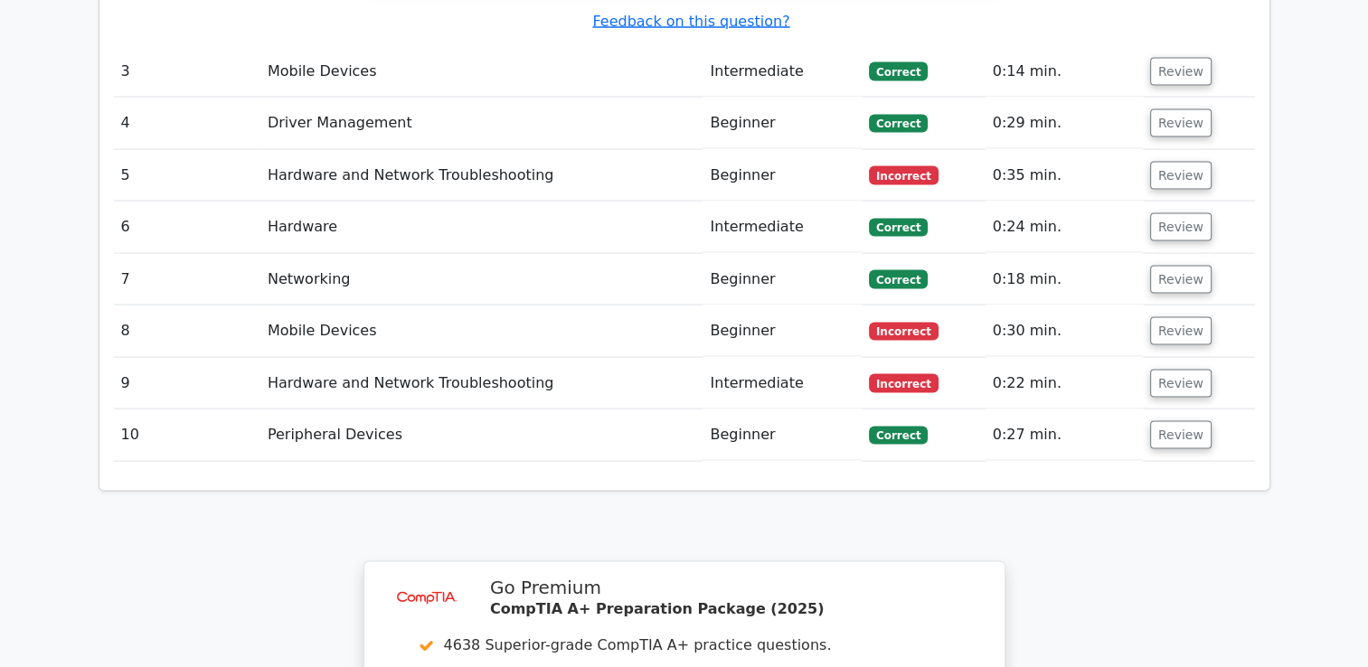
scroll to position [3520, 0]
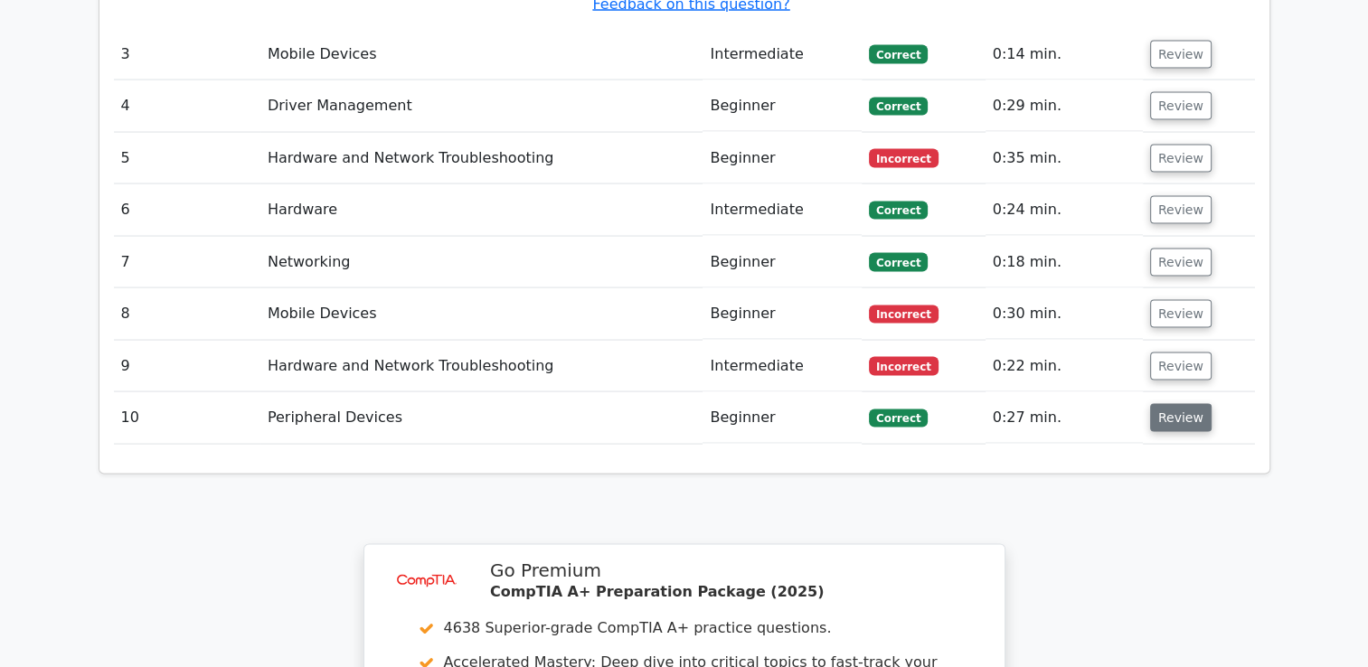
click at [1178, 404] on button "Review" at bounding box center [1180, 418] width 61 height 28
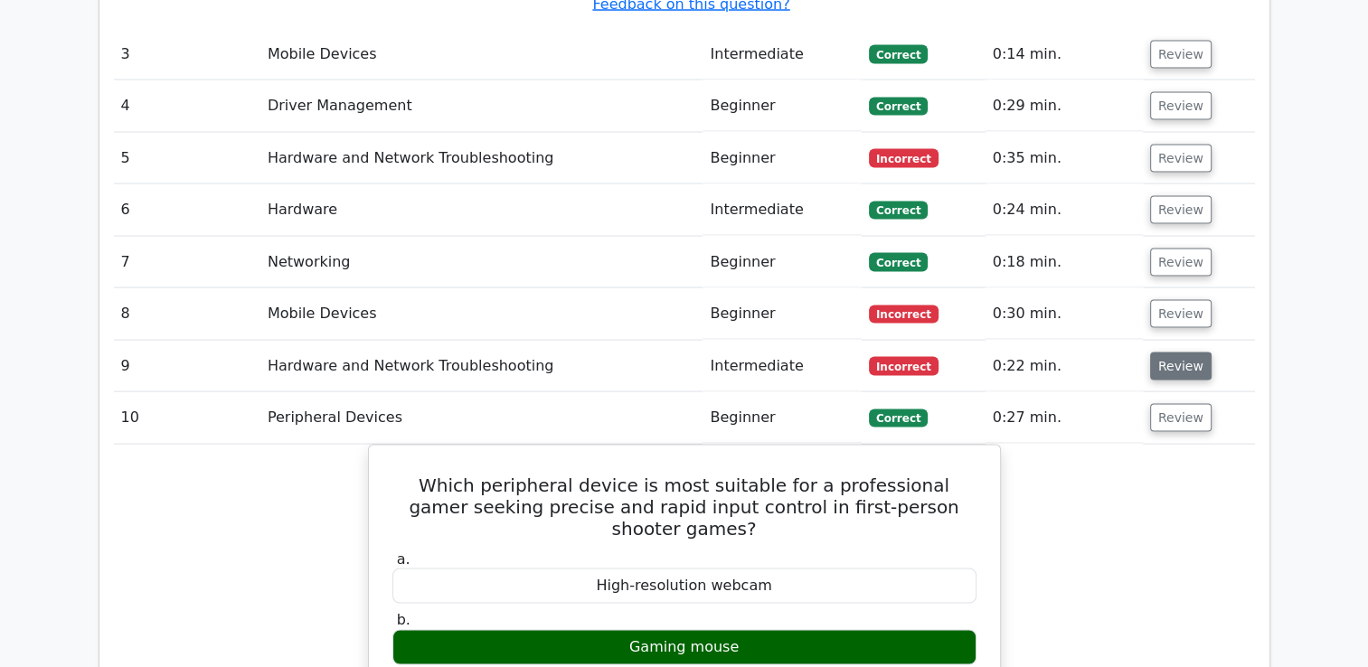
click at [1173, 353] on button "Review" at bounding box center [1180, 367] width 61 height 28
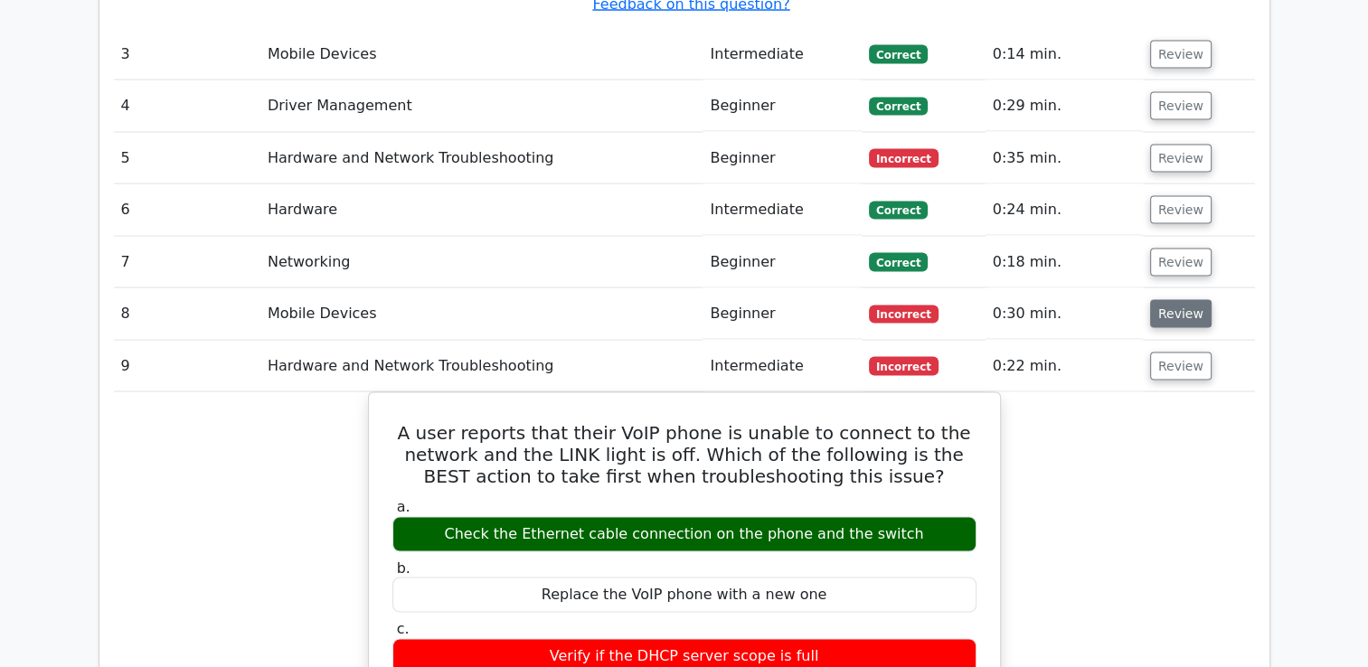
click at [1168, 300] on button "Review" at bounding box center [1180, 314] width 61 height 28
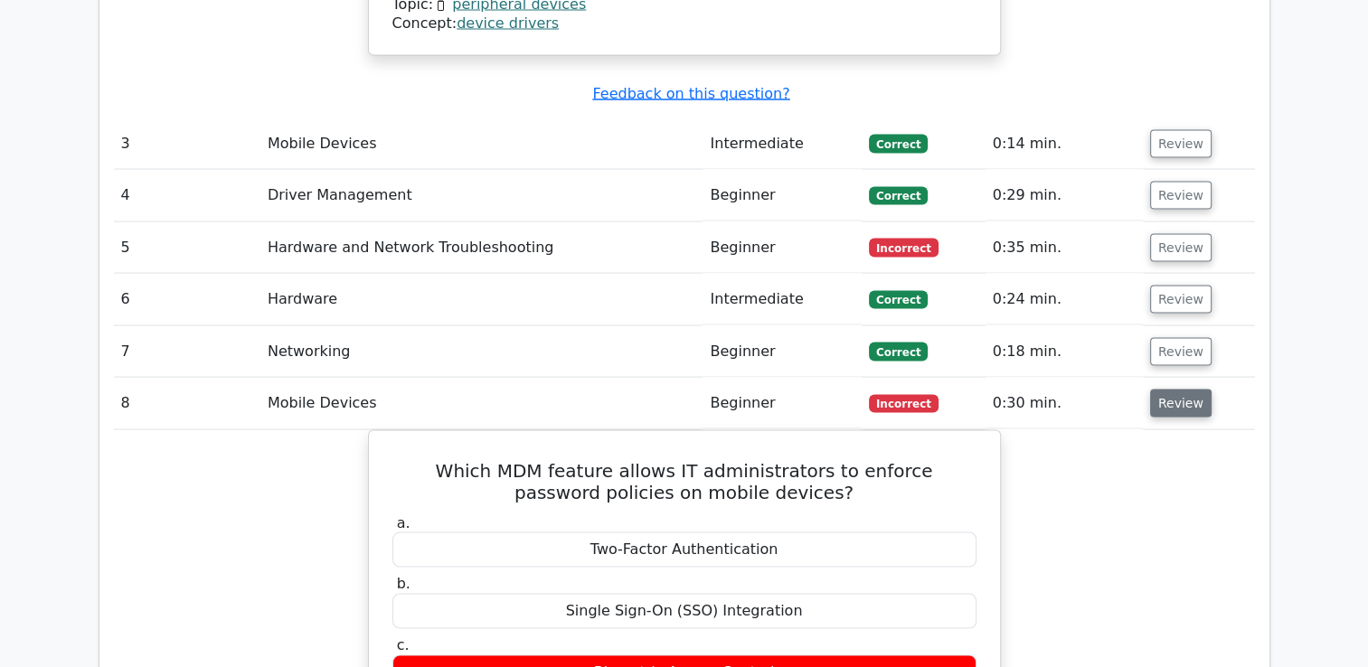
scroll to position [3429, 0]
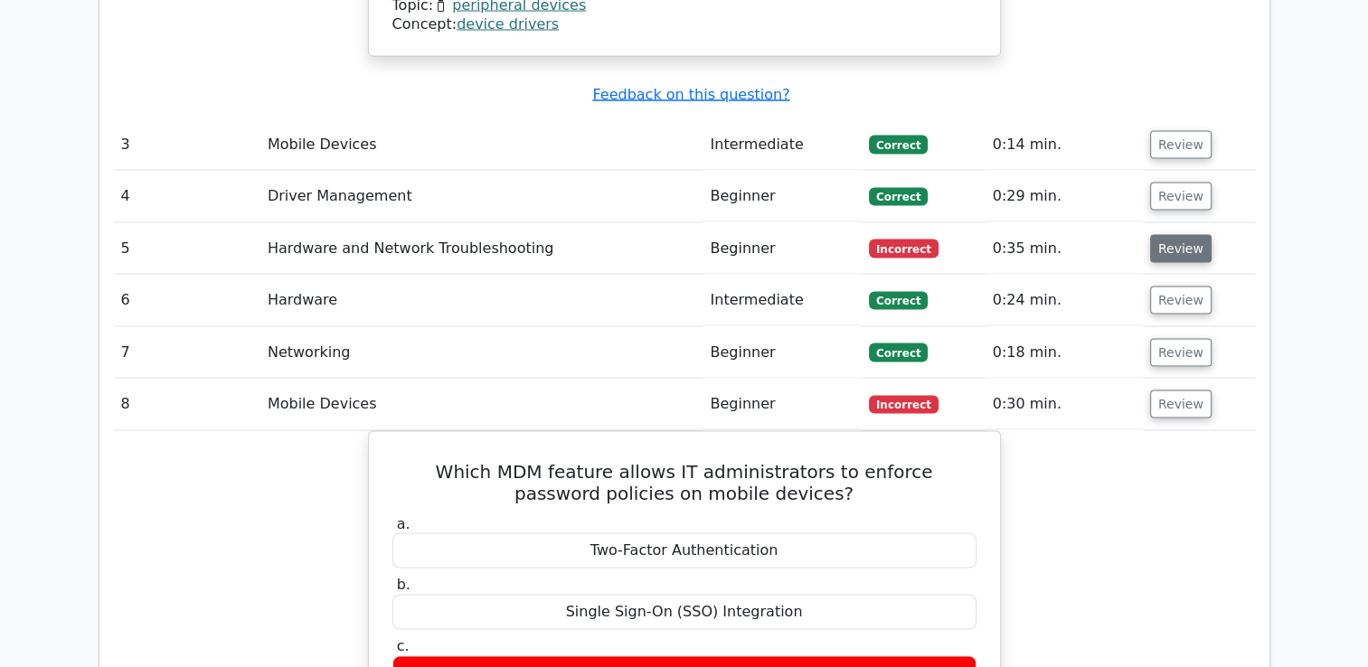
click at [1168, 235] on button "Review" at bounding box center [1180, 249] width 61 height 28
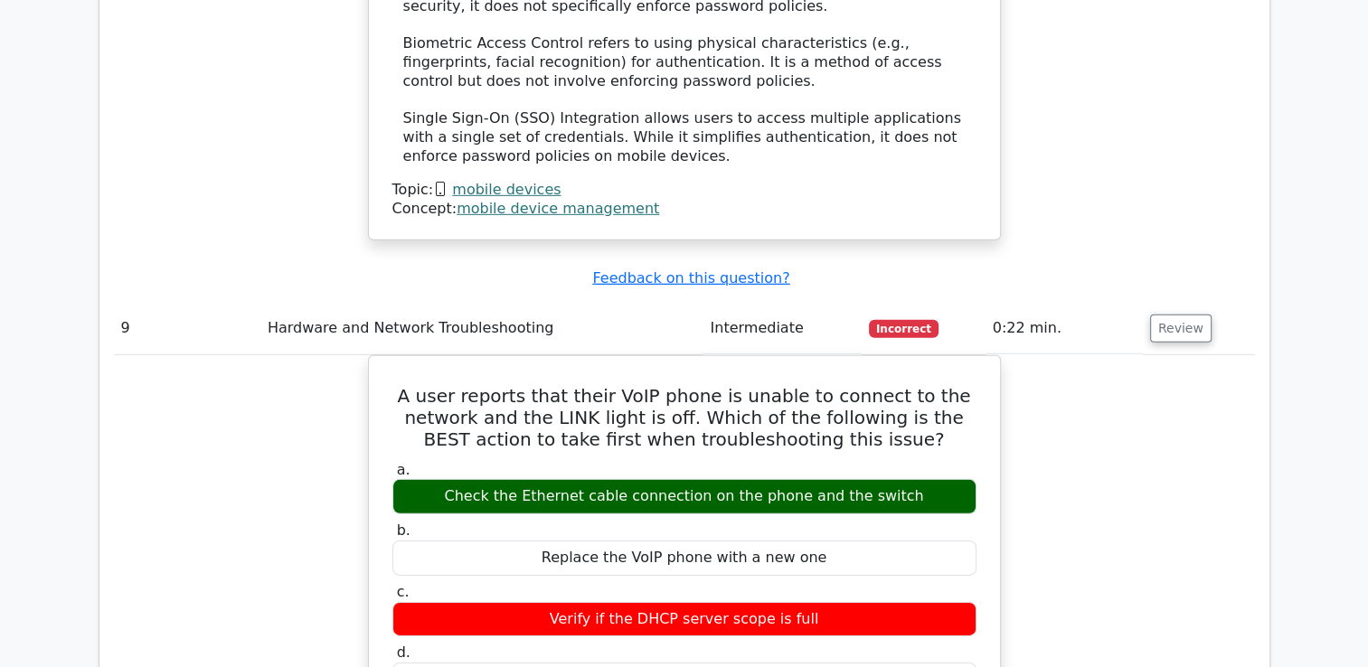
scroll to position [5418, 0]
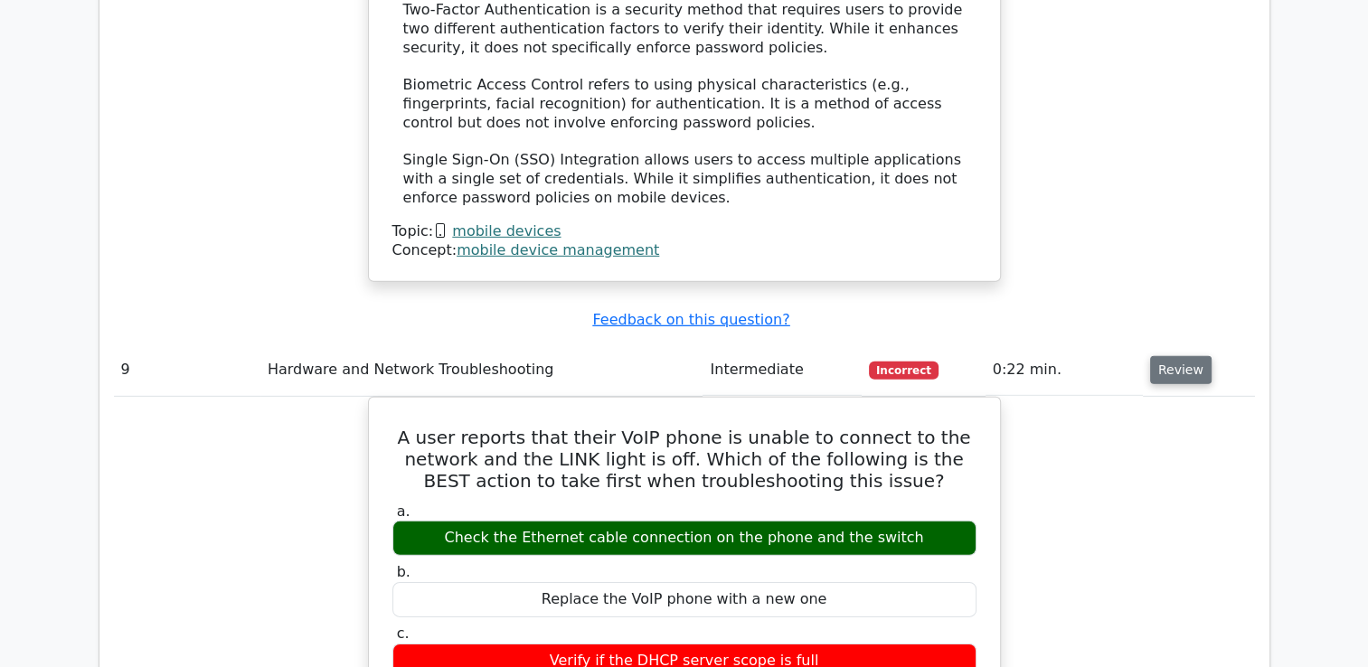
click at [1170, 356] on button "Review" at bounding box center [1180, 370] width 61 height 28
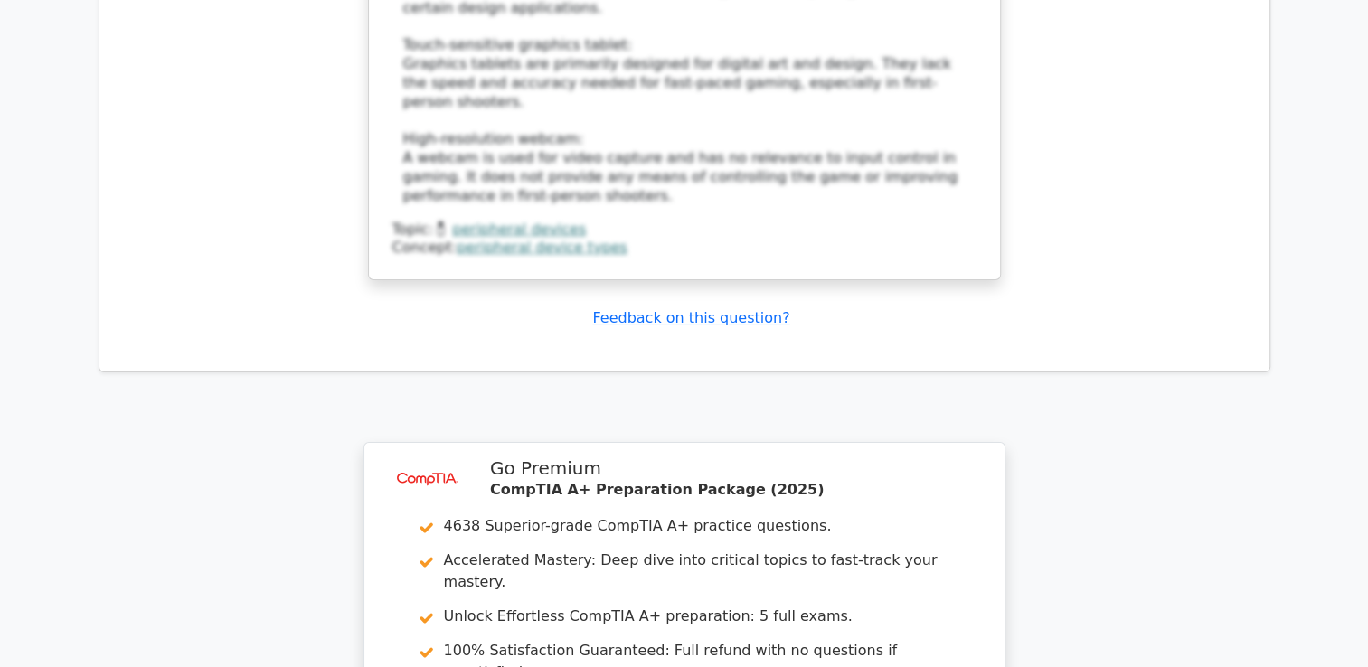
scroll to position [6774, 0]
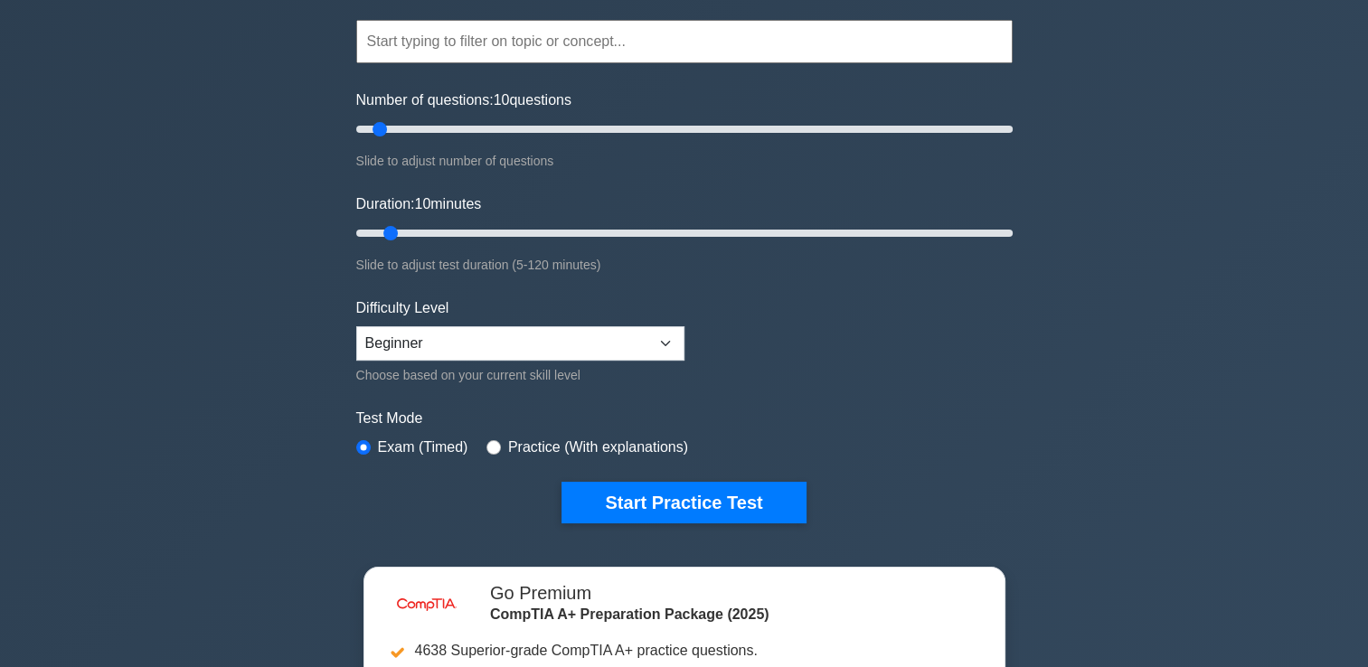
scroll to position [271, 0]
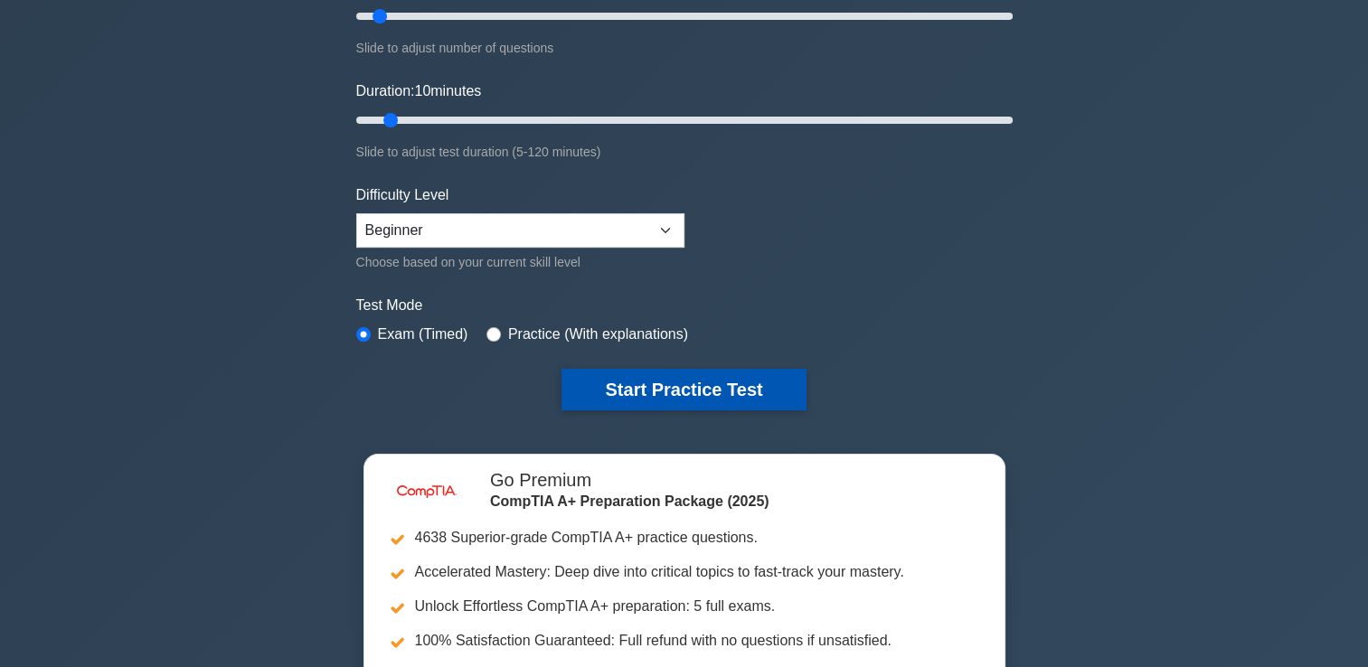
click at [726, 387] on button "Start Practice Test" at bounding box center [683, 390] width 244 height 42
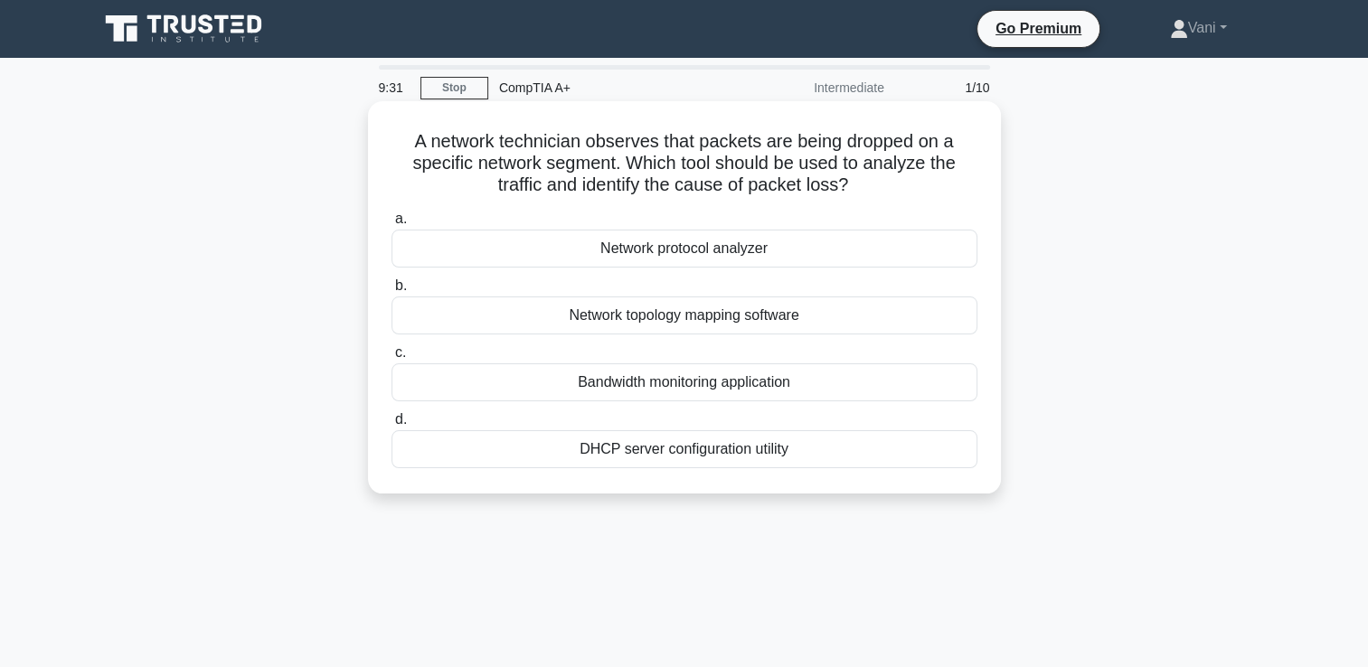
click at [814, 389] on div "Bandwidth monitoring application" at bounding box center [684, 382] width 586 height 38
click at [391, 359] on input "c. Bandwidth monitoring application" at bounding box center [391, 353] width 0 height 12
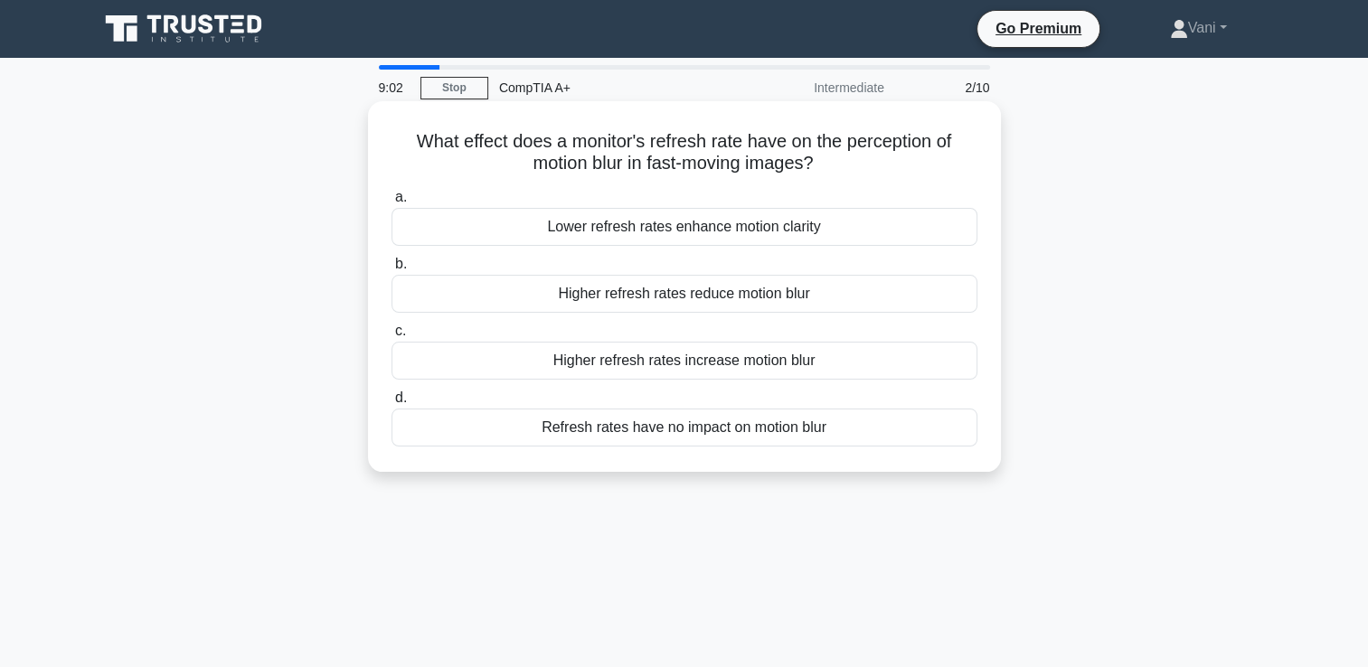
click at [712, 353] on div "Higher refresh rates increase motion blur" at bounding box center [684, 361] width 586 height 38
click at [391, 337] on input "c. Higher refresh rates increase motion blur" at bounding box center [391, 331] width 0 height 12
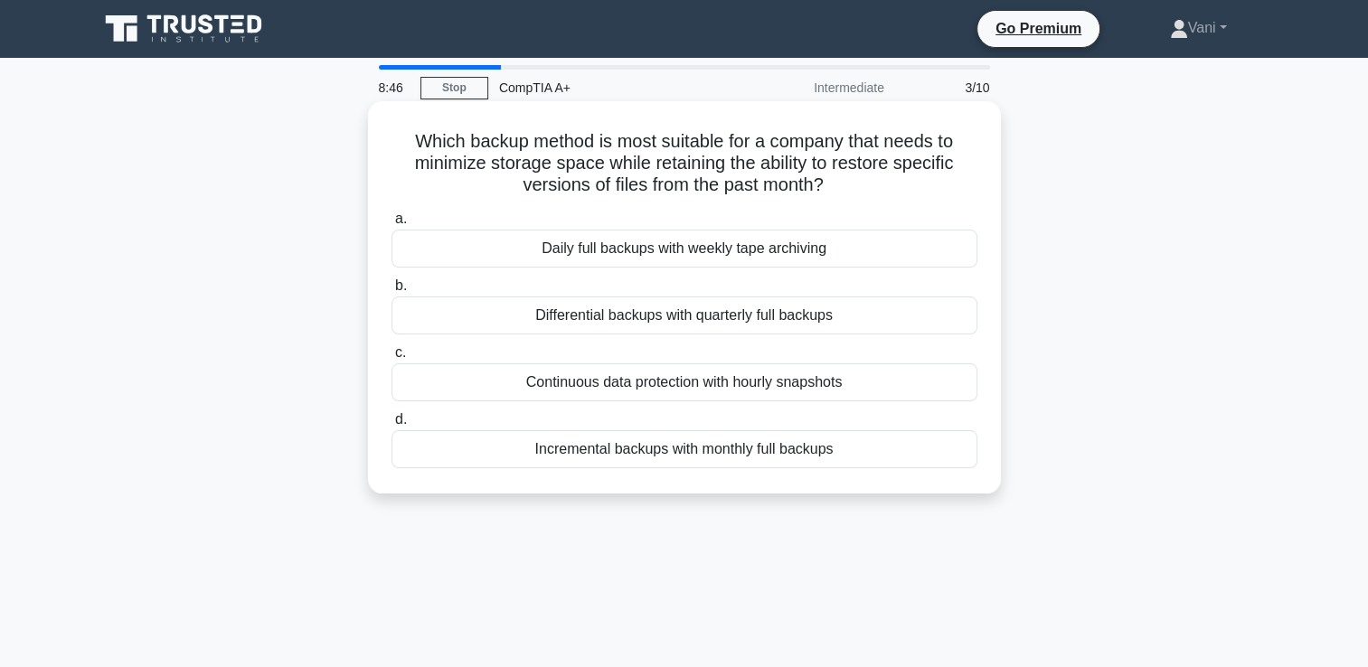
click at [825, 395] on div "Continuous data protection with hourly snapshots" at bounding box center [684, 382] width 586 height 38
click at [391, 359] on input "c. Continuous data protection with hourly snapshots" at bounding box center [391, 353] width 0 height 12
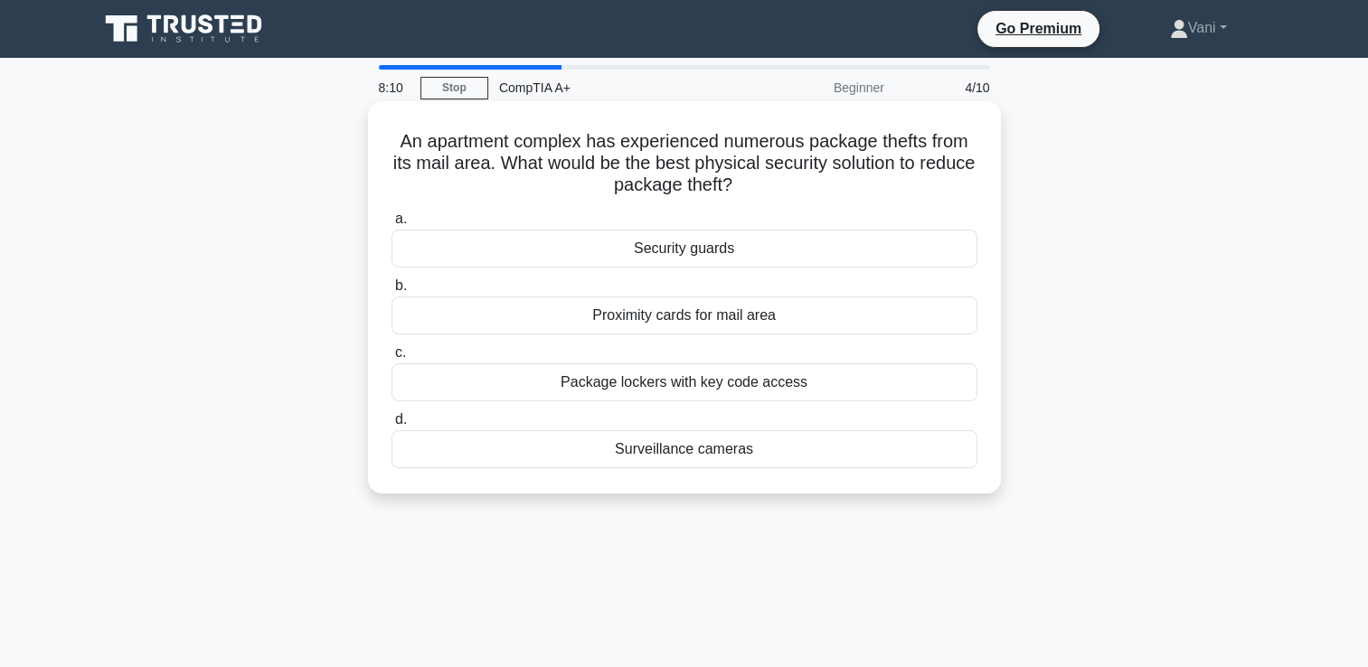
click at [702, 457] on div "Surveillance cameras" at bounding box center [684, 449] width 586 height 38
click at [391, 426] on input "d. Surveillance cameras" at bounding box center [391, 420] width 0 height 12
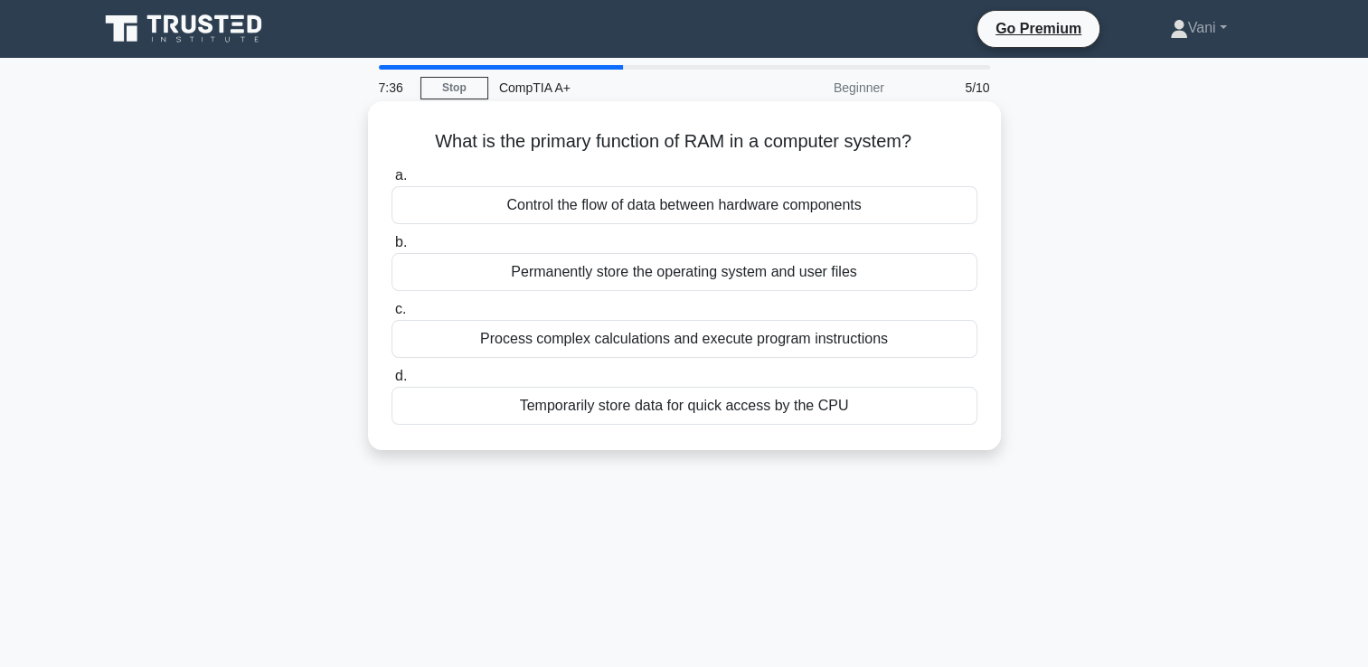
click at [861, 403] on div "Temporarily store data for quick access by the CPU" at bounding box center [684, 406] width 586 height 38
click at [391, 382] on input "d. Temporarily store data for quick access by the CPU" at bounding box center [391, 377] width 0 height 12
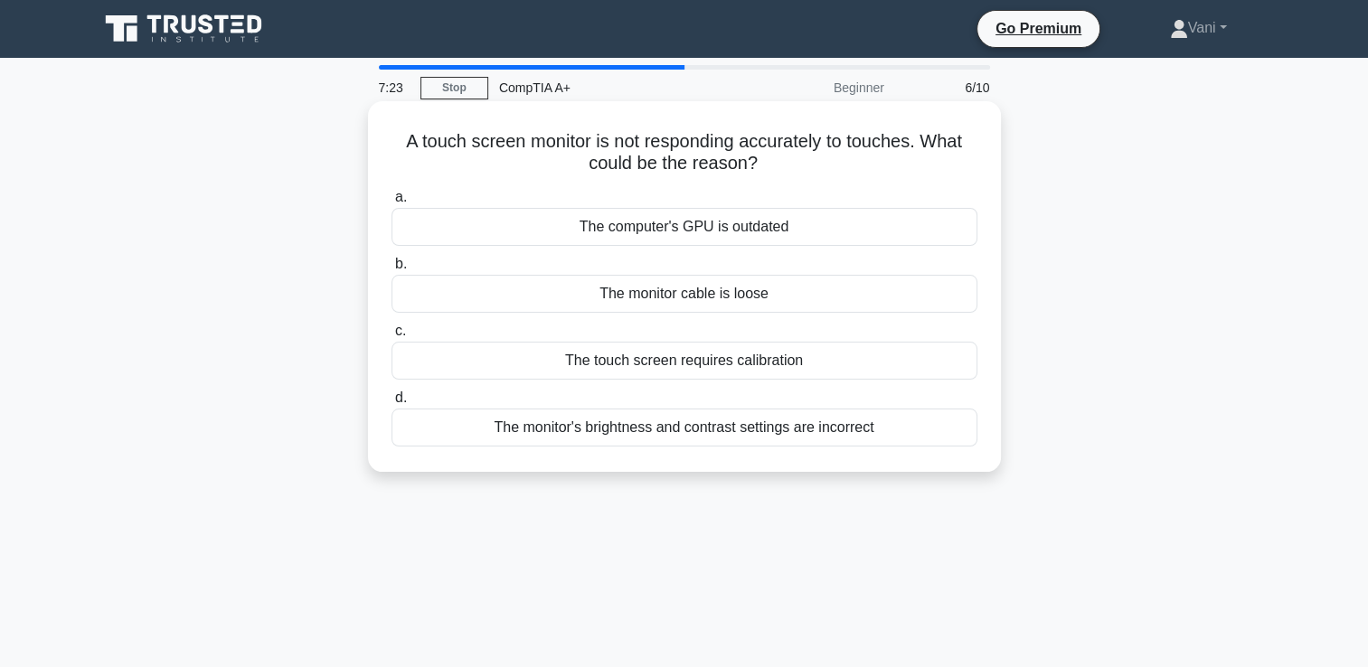
click at [789, 376] on div "The touch screen requires calibration" at bounding box center [684, 361] width 586 height 38
click at [391, 337] on input "c. The touch screen requires calibration" at bounding box center [391, 331] width 0 height 12
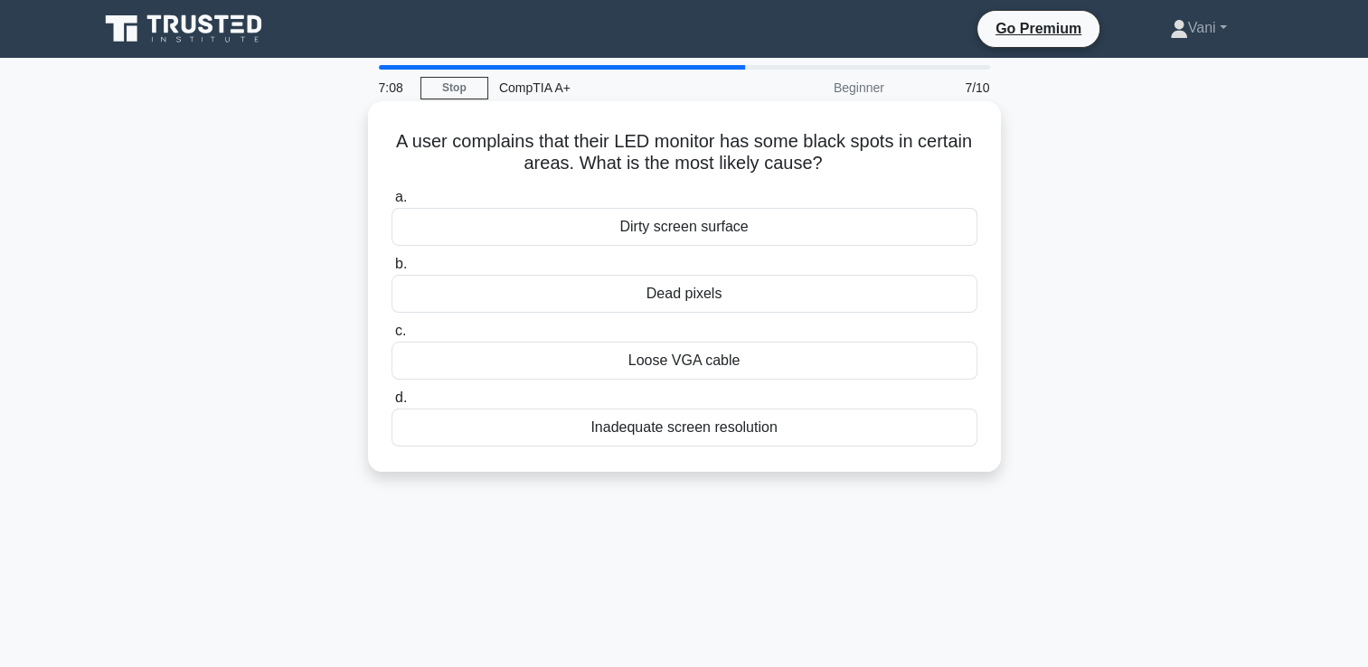
click at [728, 285] on div "Dead pixels" at bounding box center [684, 294] width 586 height 38
click at [391, 270] on input "b. Dead pixels" at bounding box center [391, 265] width 0 height 12
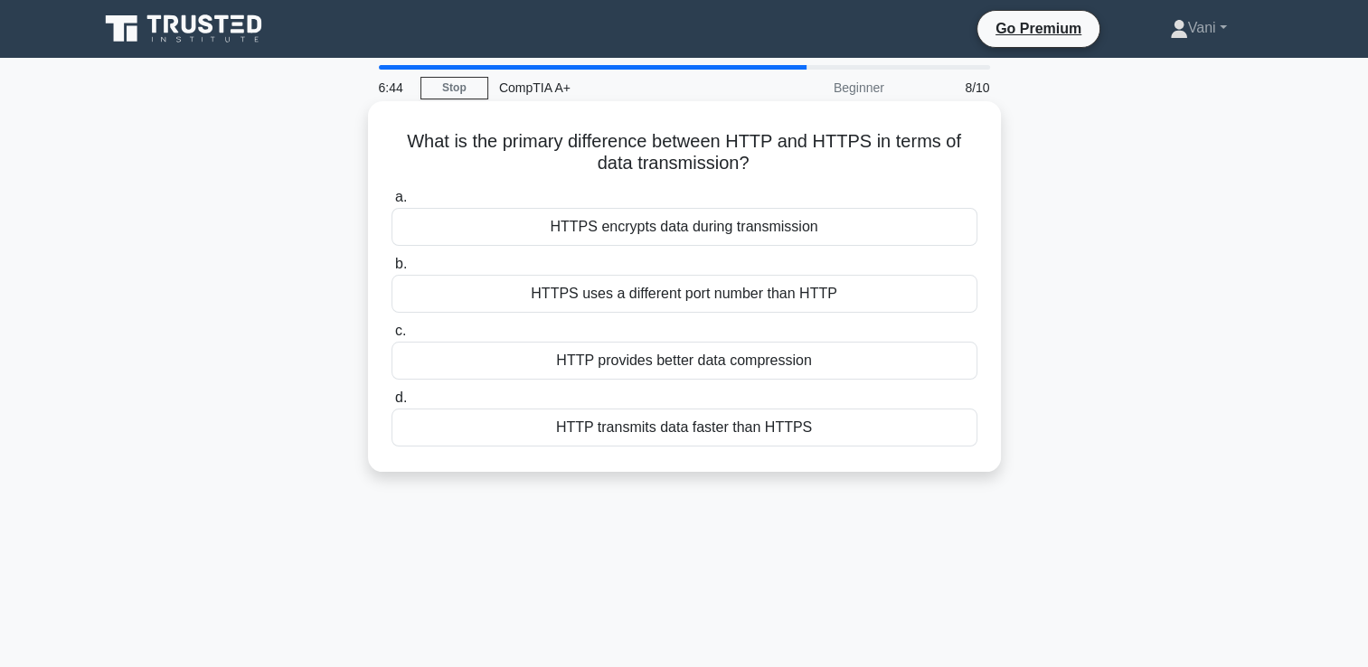
click at [882, 227] on div "HTTPS encrypts data during transmission" at bounding box center [684, 227] width 586 height 38
click at [391, 203] on input "a. HTTPS encrypts data during transmission" at bounding box center [391, 198] width 0 height 12
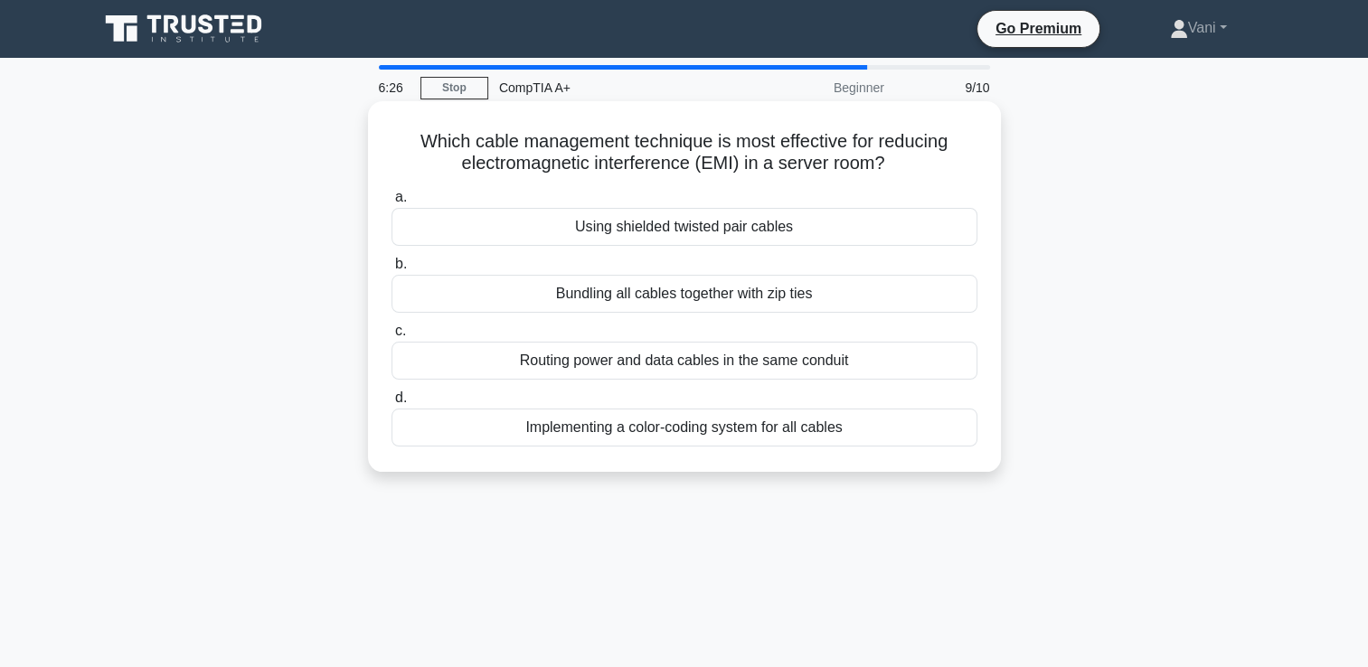
click at [919, 301] on div "Bundling all cables together with zip ties" at bounding box center [684, 294] width 586 height 38
click at [391, 270] on input "b. Bundling all cables together with zip ties" at bounding box center [391, 265] width 0 height 12
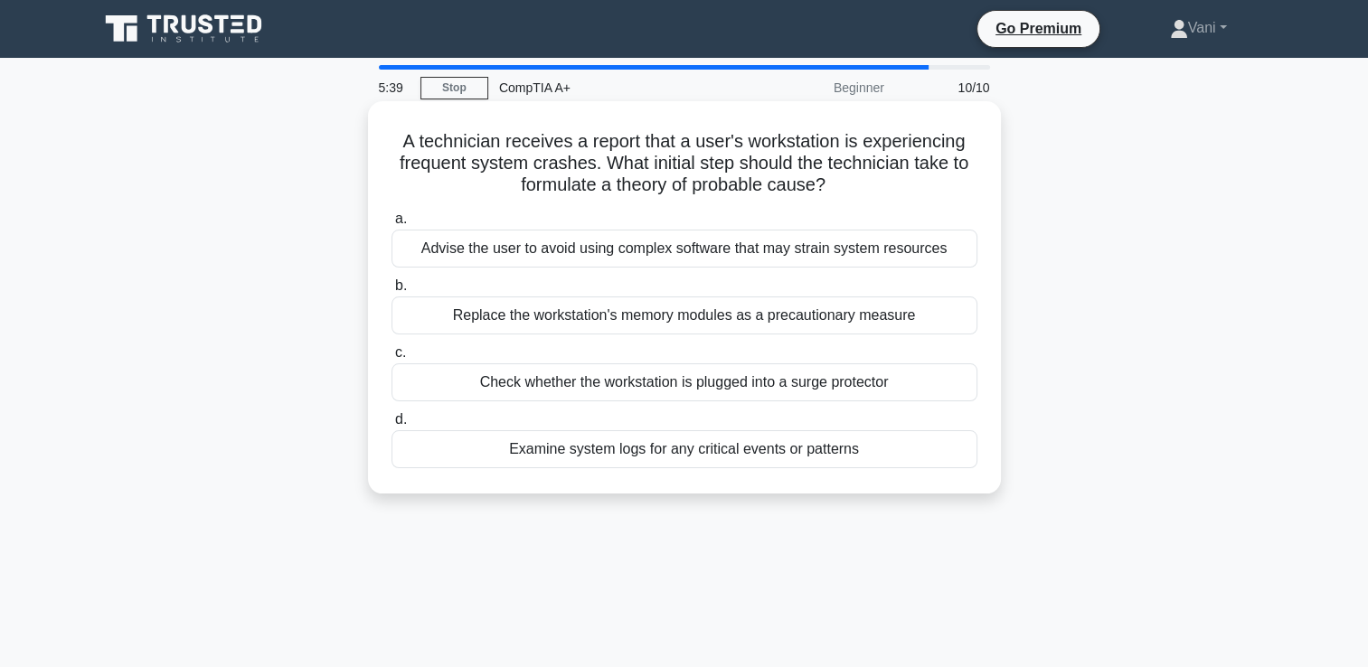
click at [926, 255] on div "Advise the user to avoid using complex software that may strain system resources" at bounding box center [684, 249] width 586 height 38
click at [391, 225] on input "a. Advise the user to avoid using complex software that may strain system resou…" at bounding box center [391, 219] width 0 height 12
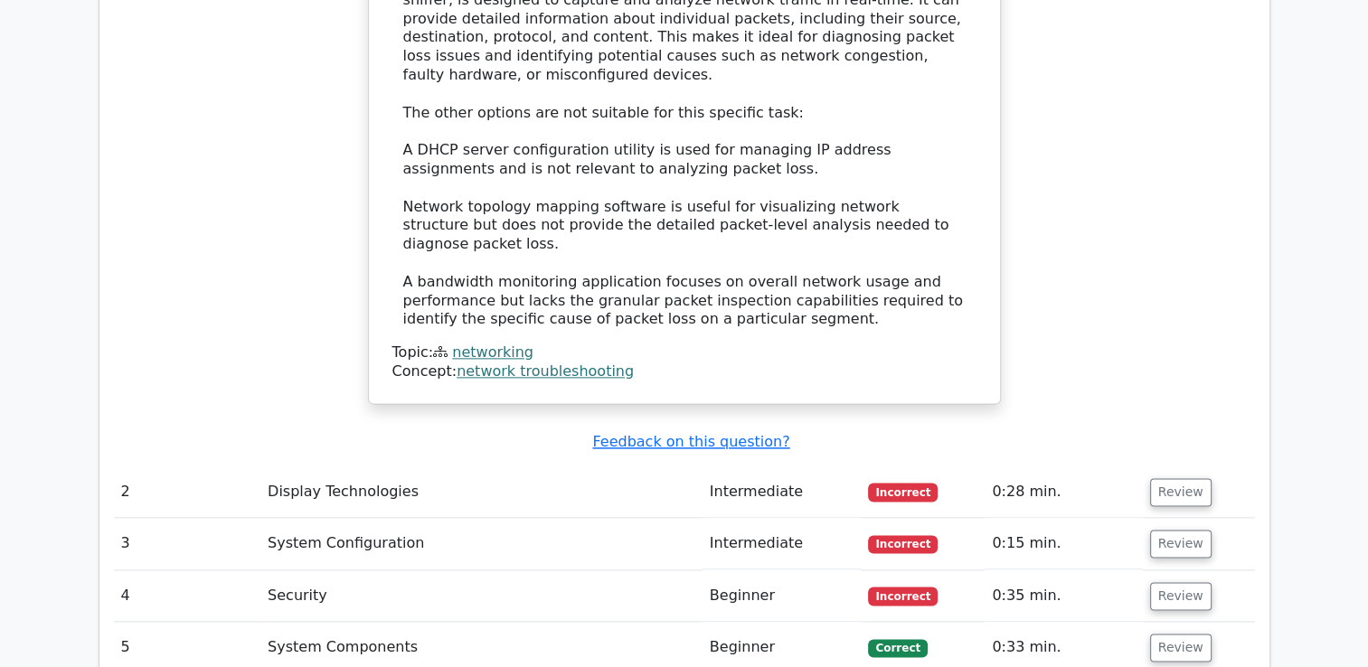
scroll to position [2351, 0]
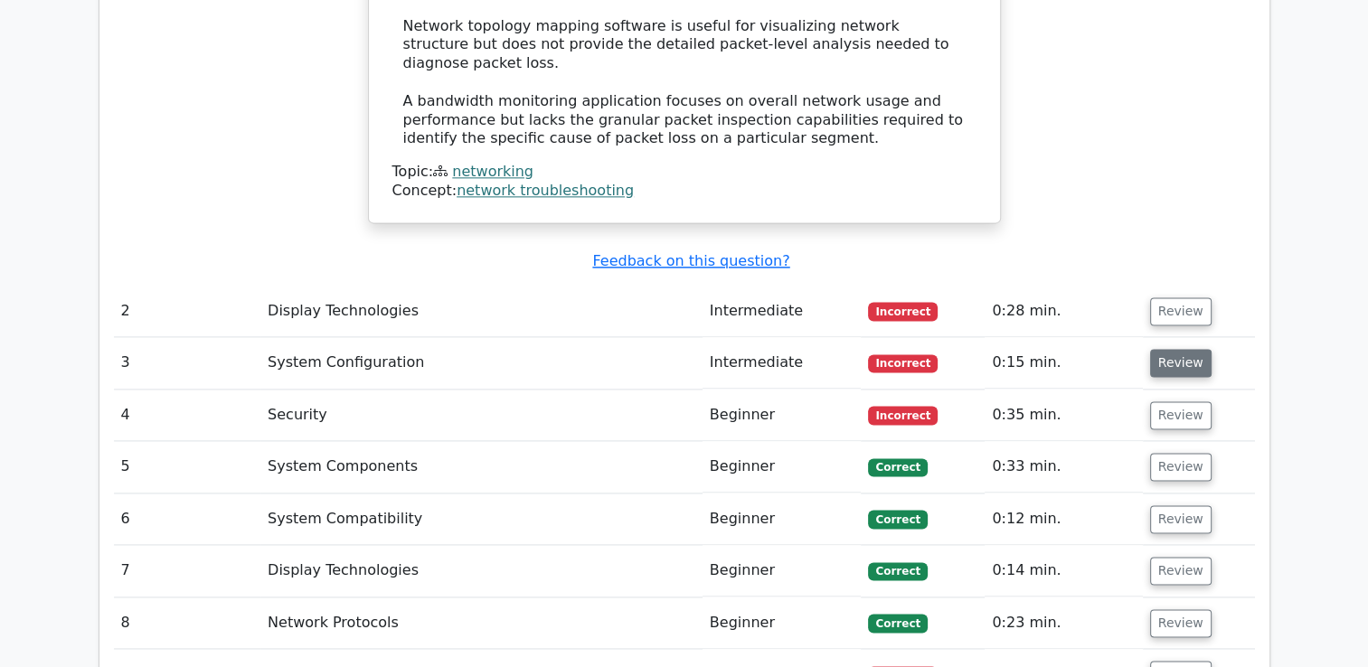
click at [1181, 349] on button "Review" at bounding box center [1180, 363] width 61 height 28
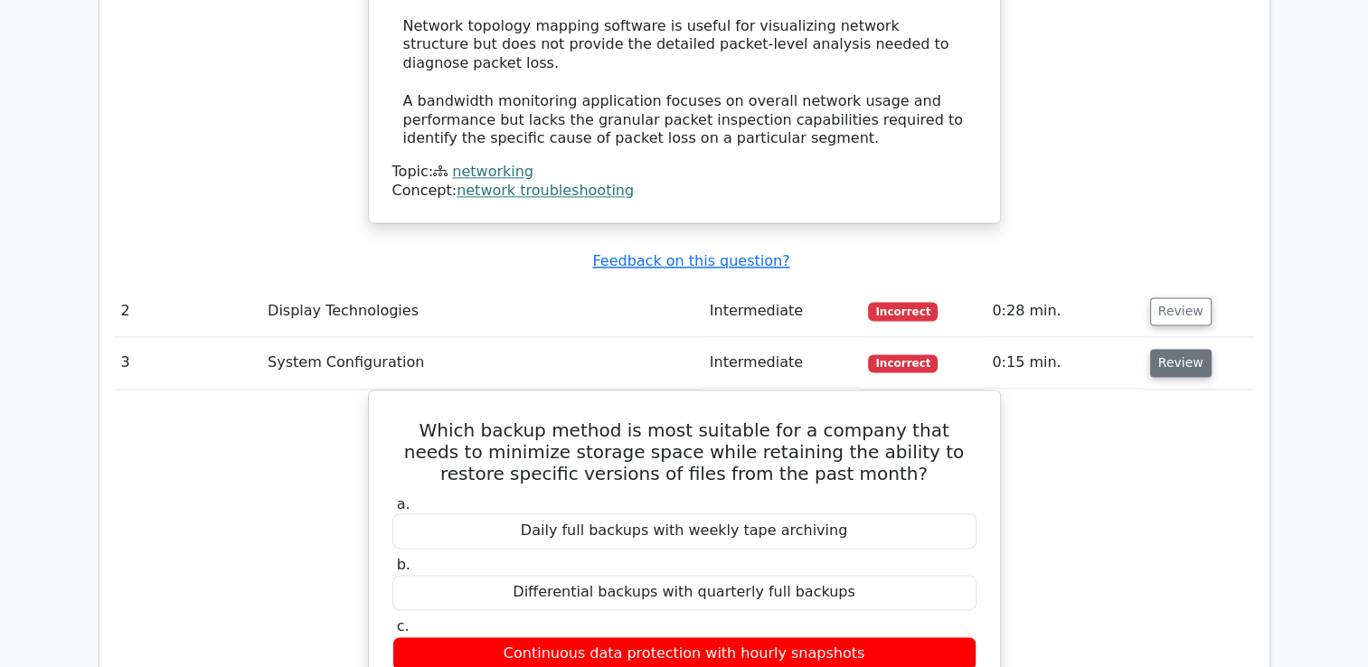
click at [1181, 349] on button "Review" at bounding box center [1180, 363] width 61 height 28
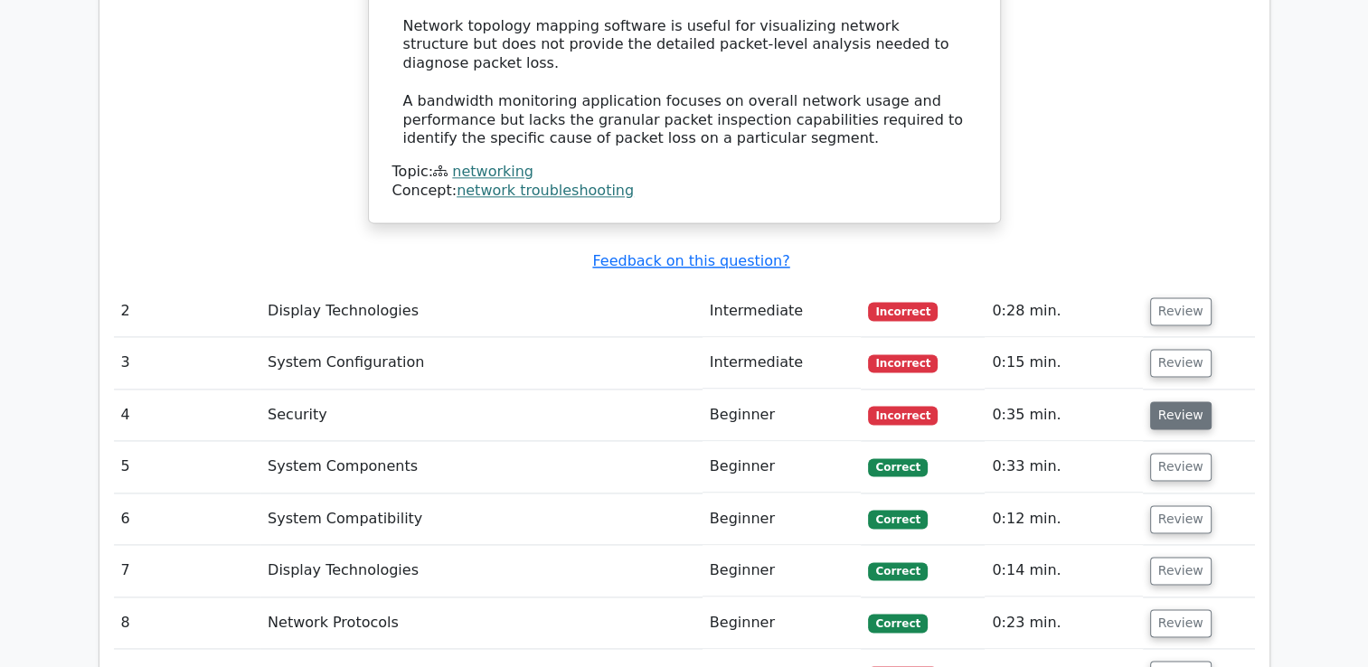
click at [1176, 401] on button "Review" at bounding box center [1180, 415] width 61 height 28
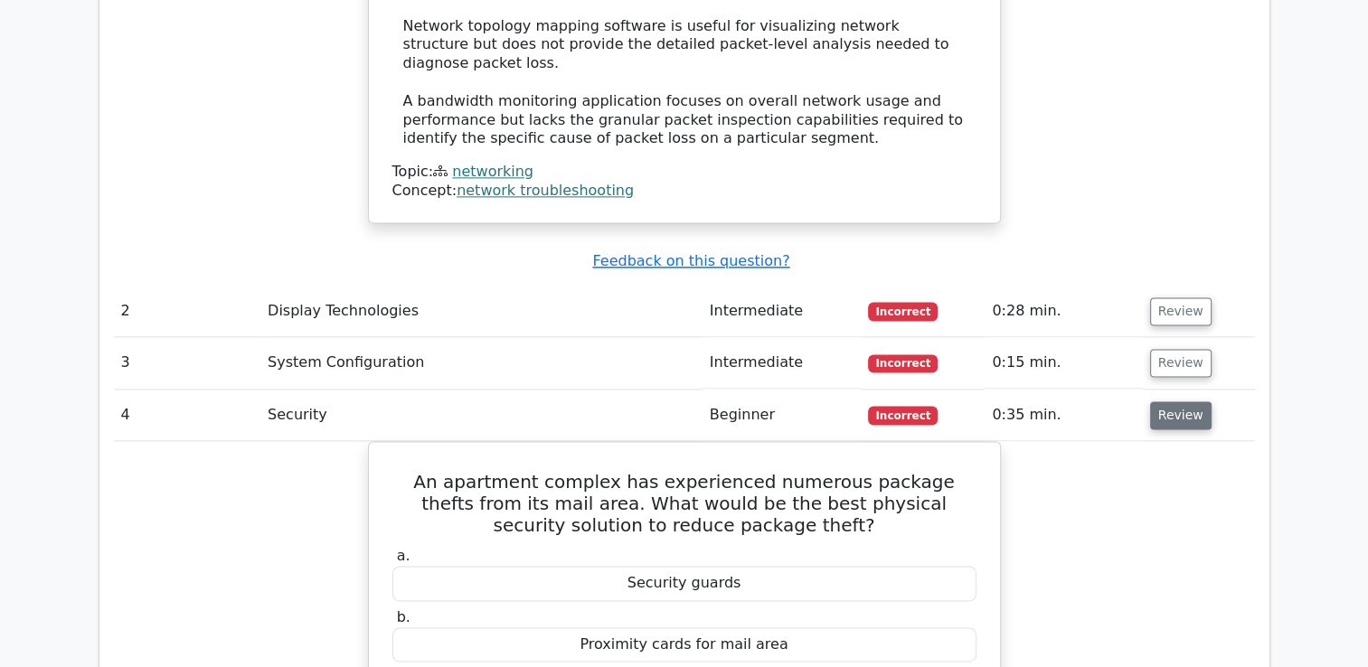
click at [1185, 401] on button "Review" at bounding box center [1180, 415] width 61 height 28
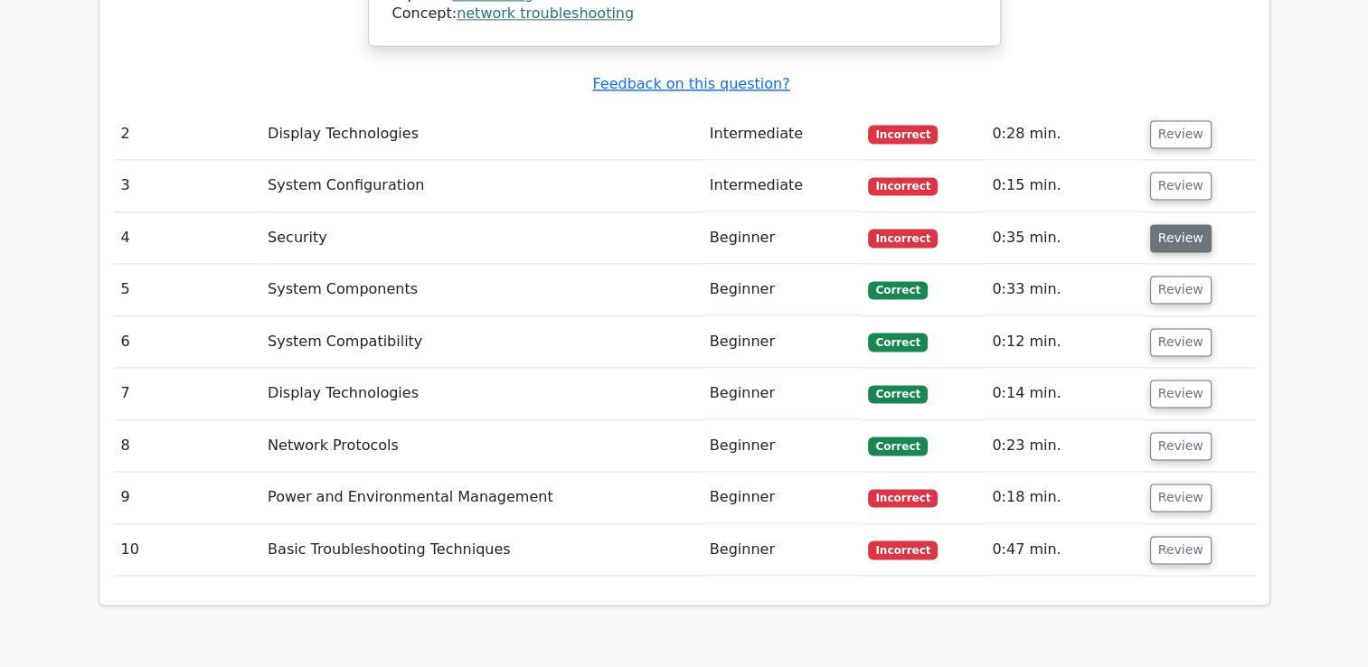
scroll to position [2531, 0]
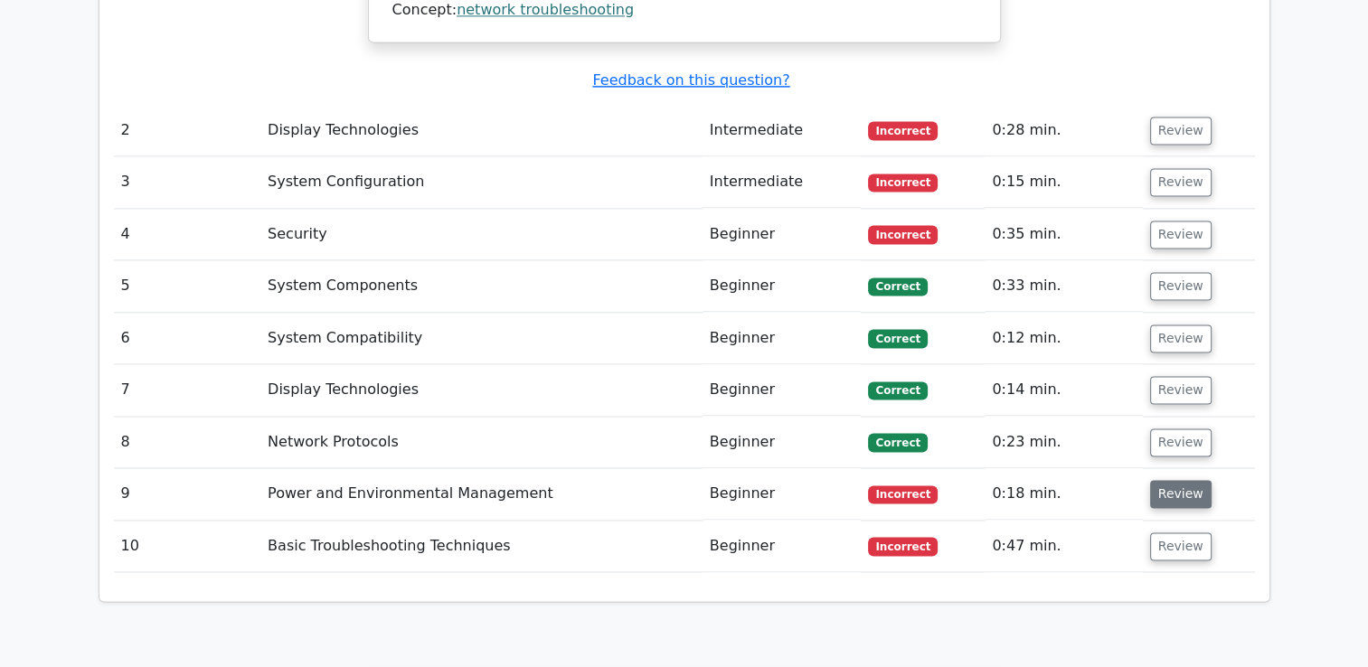
click at [1179, 480] on button "Review" at bounding box center [1180, 494] width 61 height 28
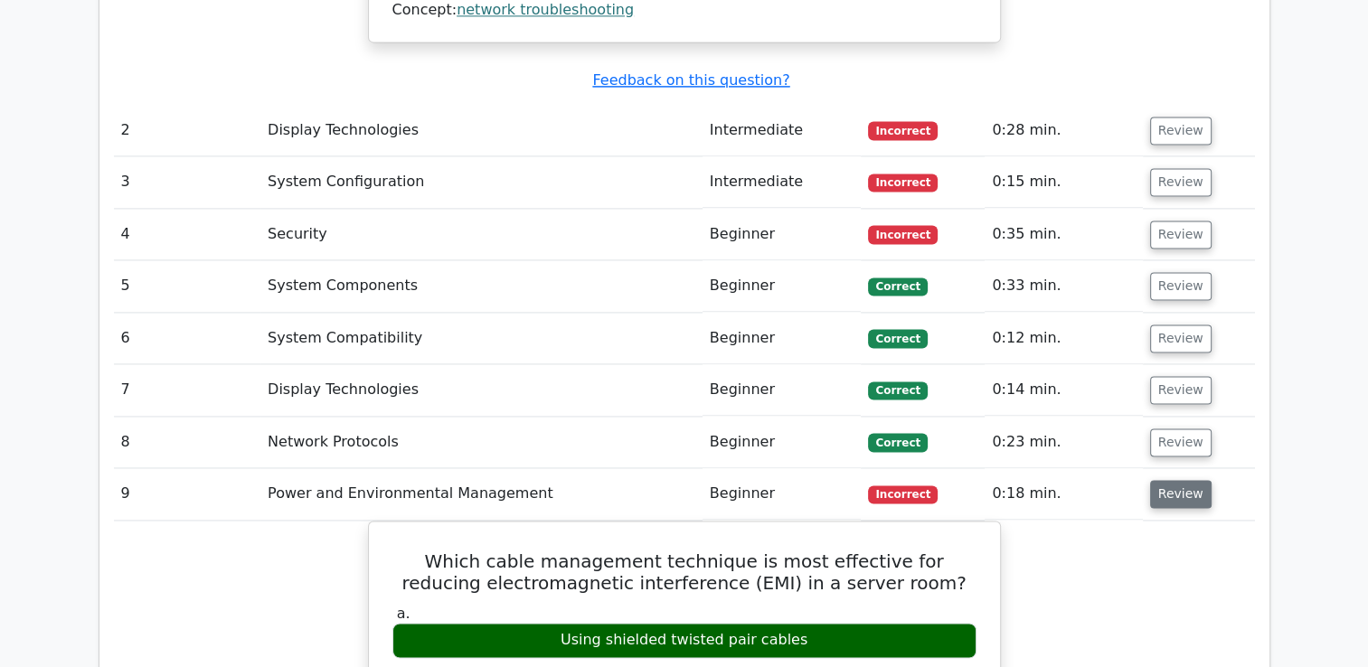
scroll to position [2622, 0]
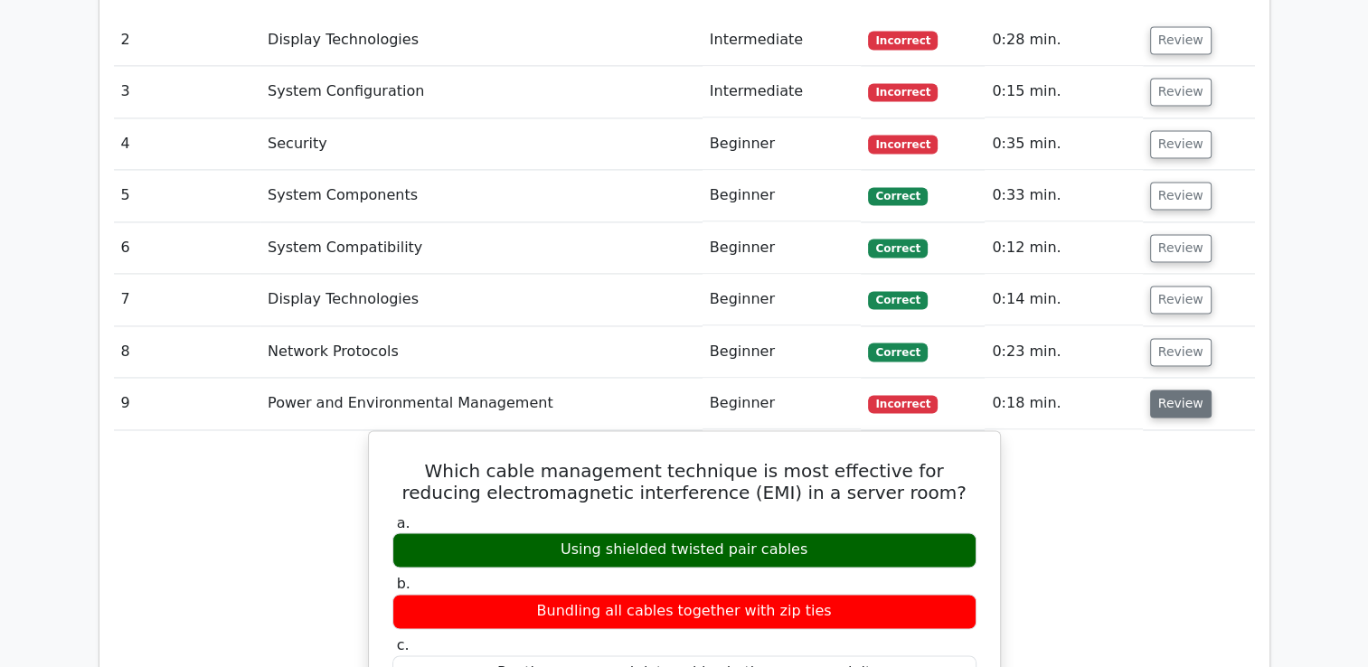
click at [1173, 390] on button "Review" at bounding box center [1180, 404] width 61 height 28
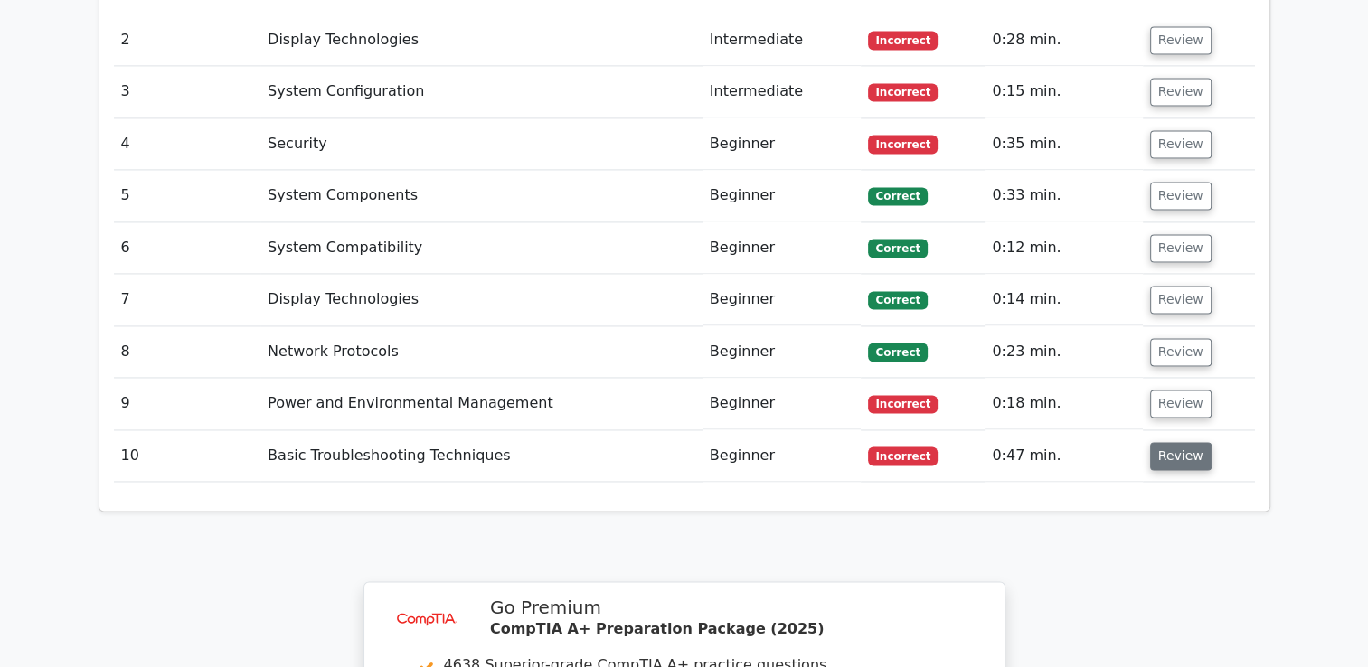
click at [1173, 442] on button "Review" at bounding box center [1180, 456] width 61 height 28
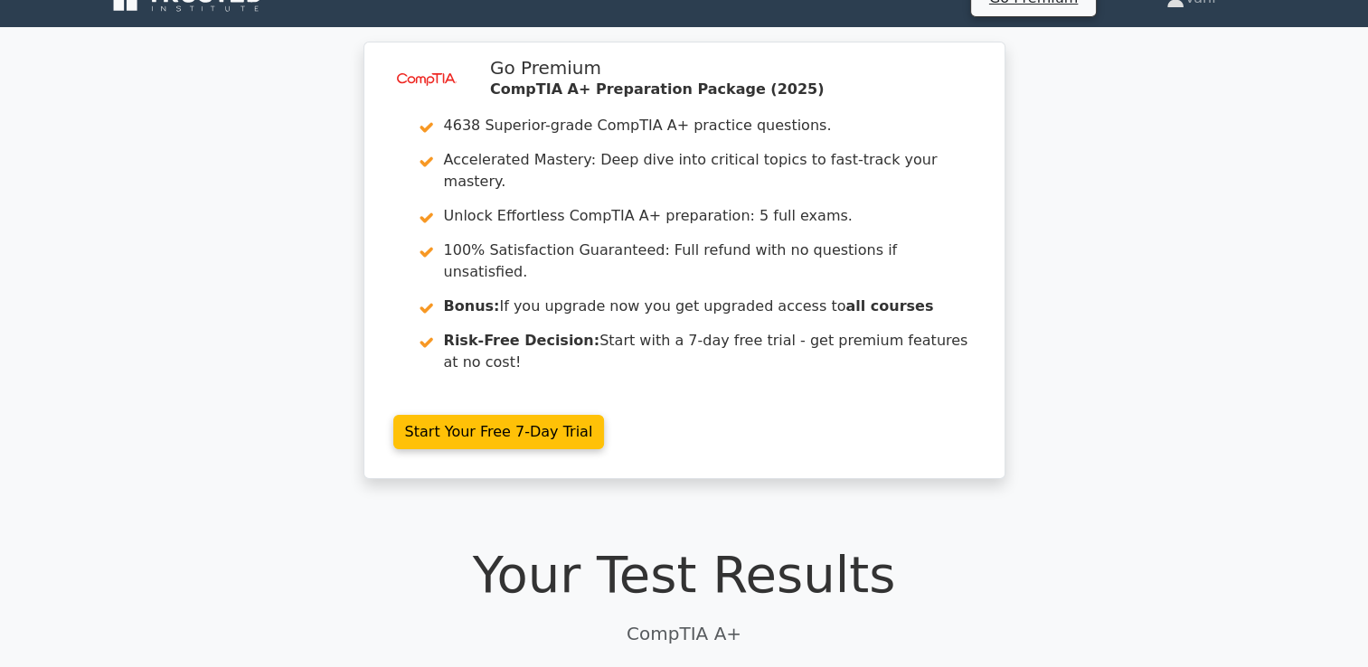
scroll to position [0, 0]
